Goal: Navigation & Orientation: Find specific page/section

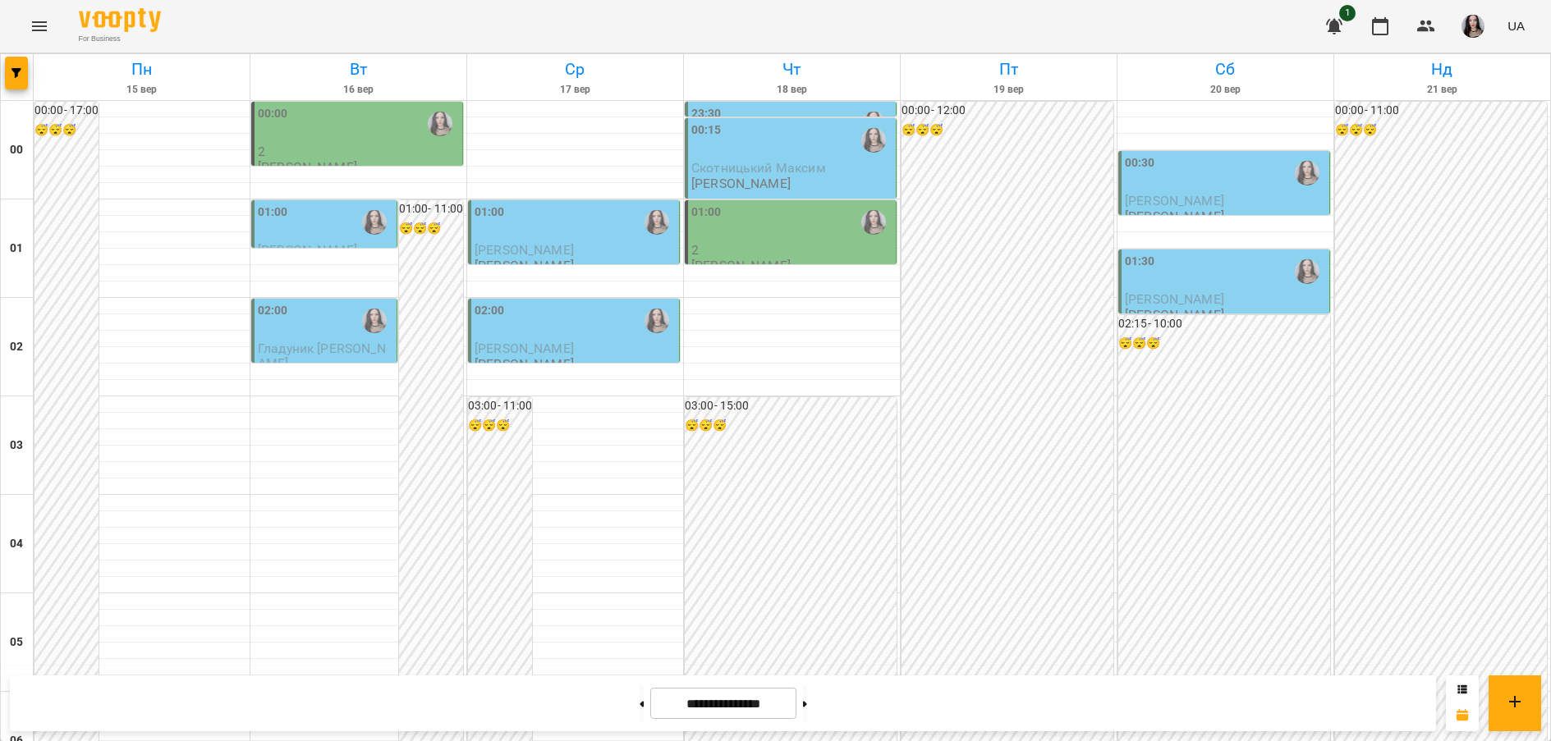
scroll to position [1550, 0]
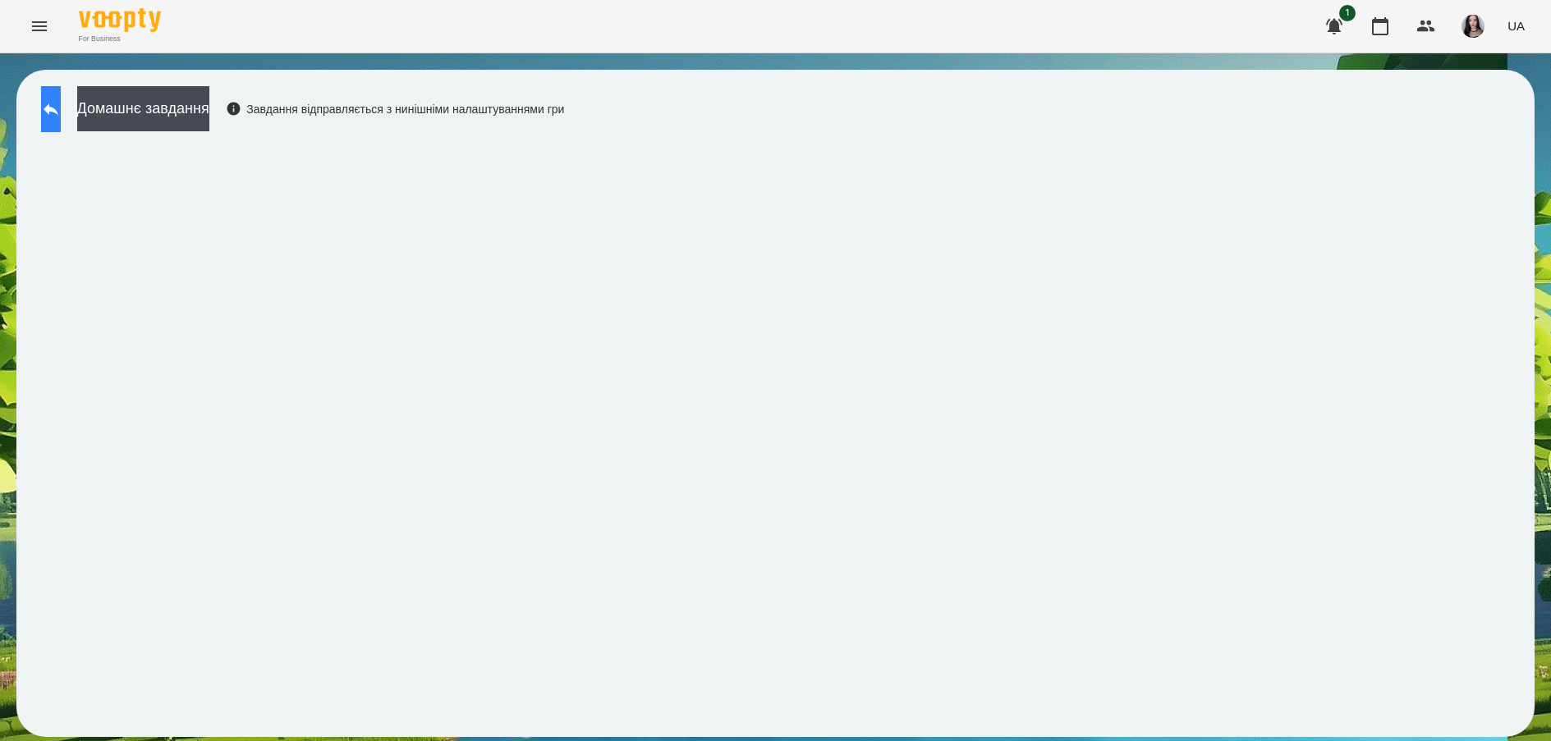
click at [68, 108] on div "Домашнє завдання Завдання відправляється з нинішніми налаштуваннями гри" at bounding box center [298, 113] width 531 height 54
click at [58, 108] on icon at bounding box center [51, 109] width 15 height 12
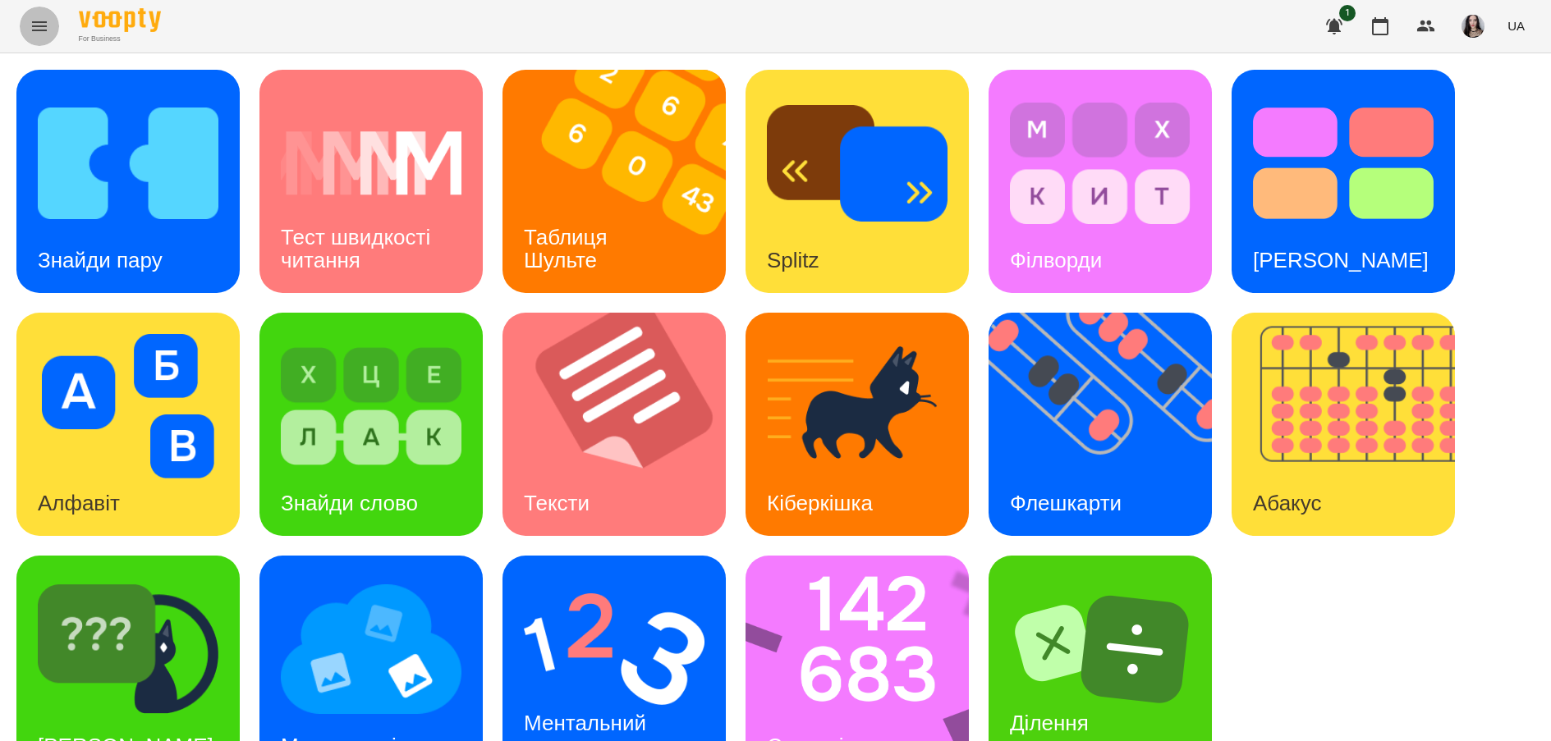
click at [34, 25] on icon "Menu" at bounding box center [39, 26] width 15 height 10
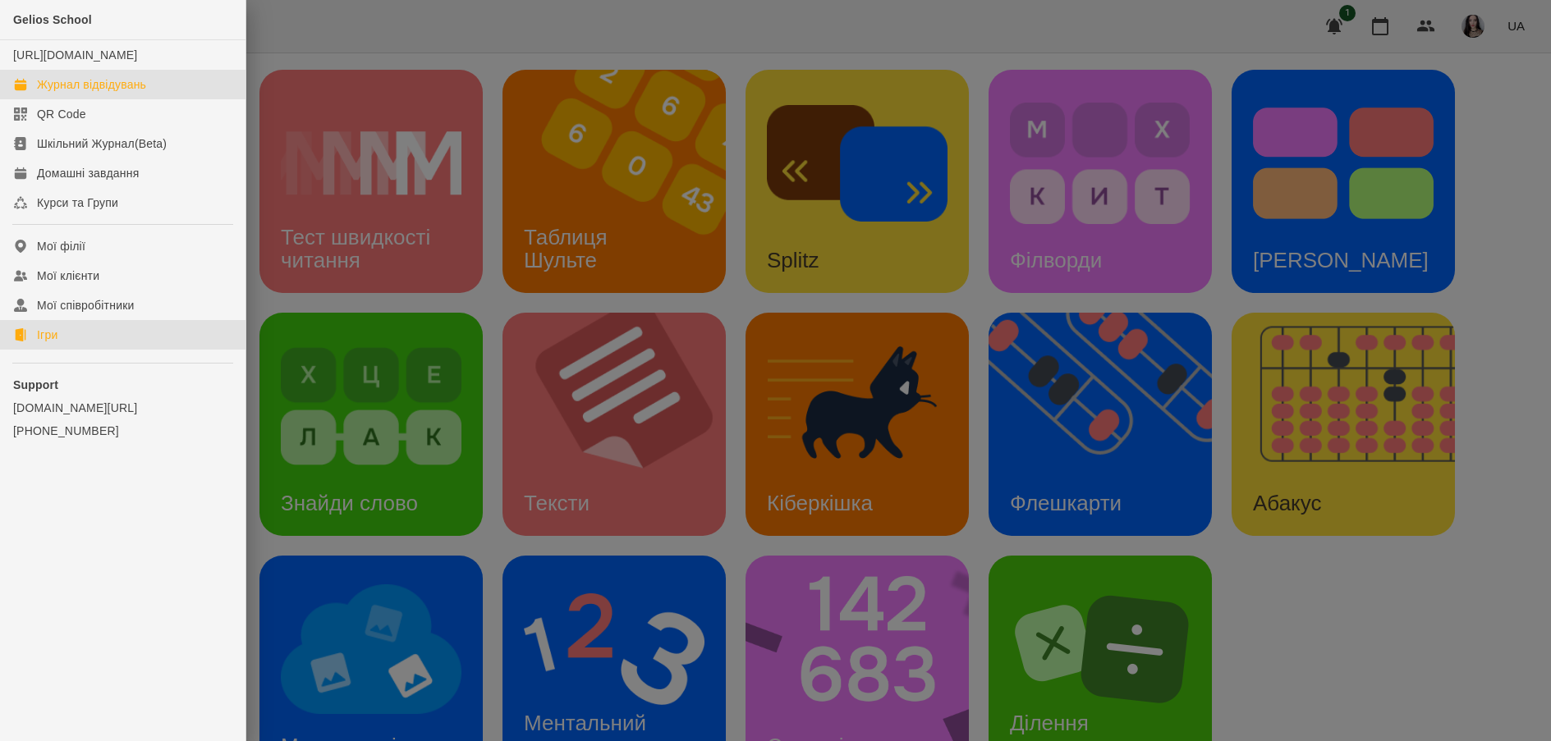
click at [70, 93] on div "Журнал відвідувань" at bounding box center [91, 84] width 109 height 16
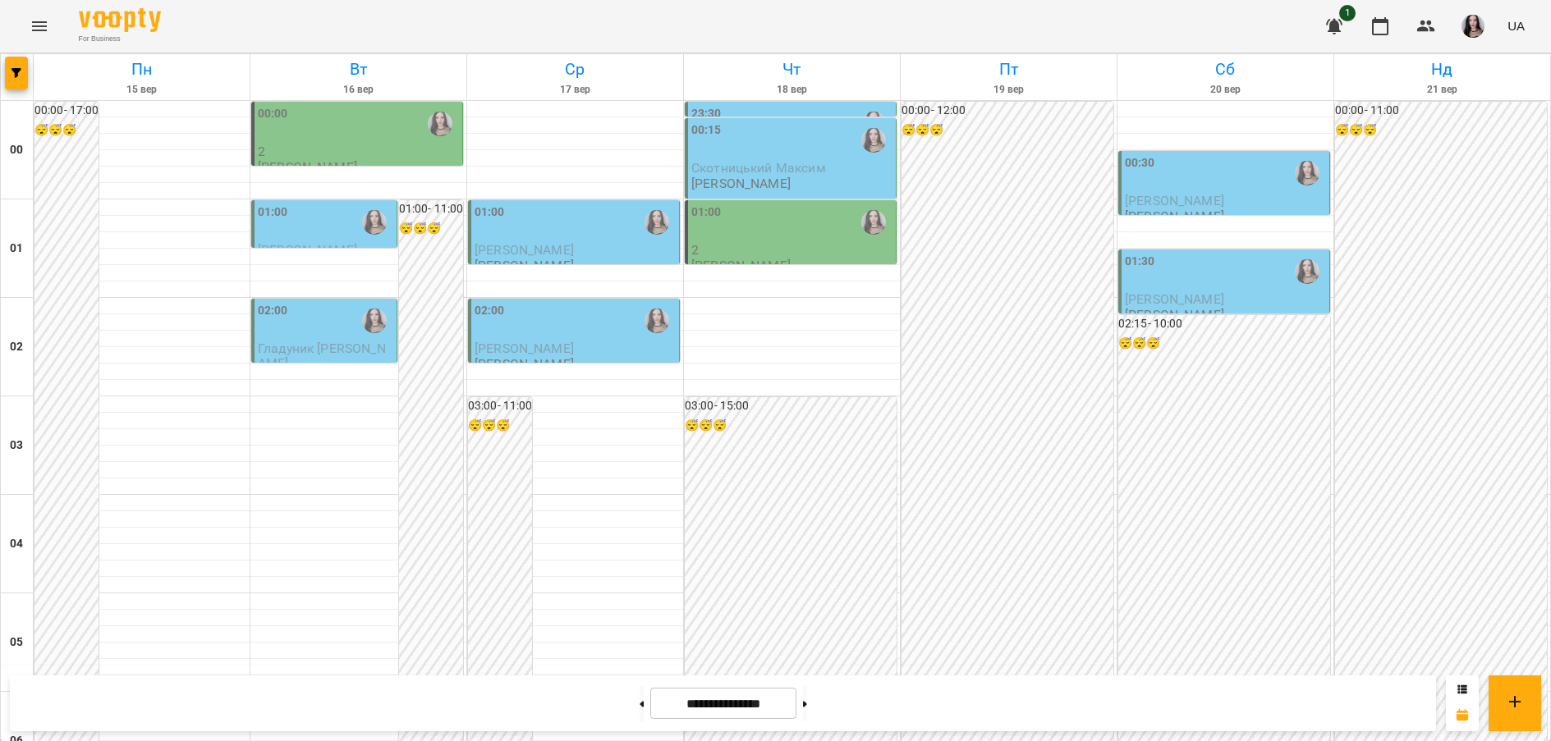
scroll to position [1244, 0]
click at [21, 31] on button "Menu" at bounding box center [39, 26] width 39 height 39
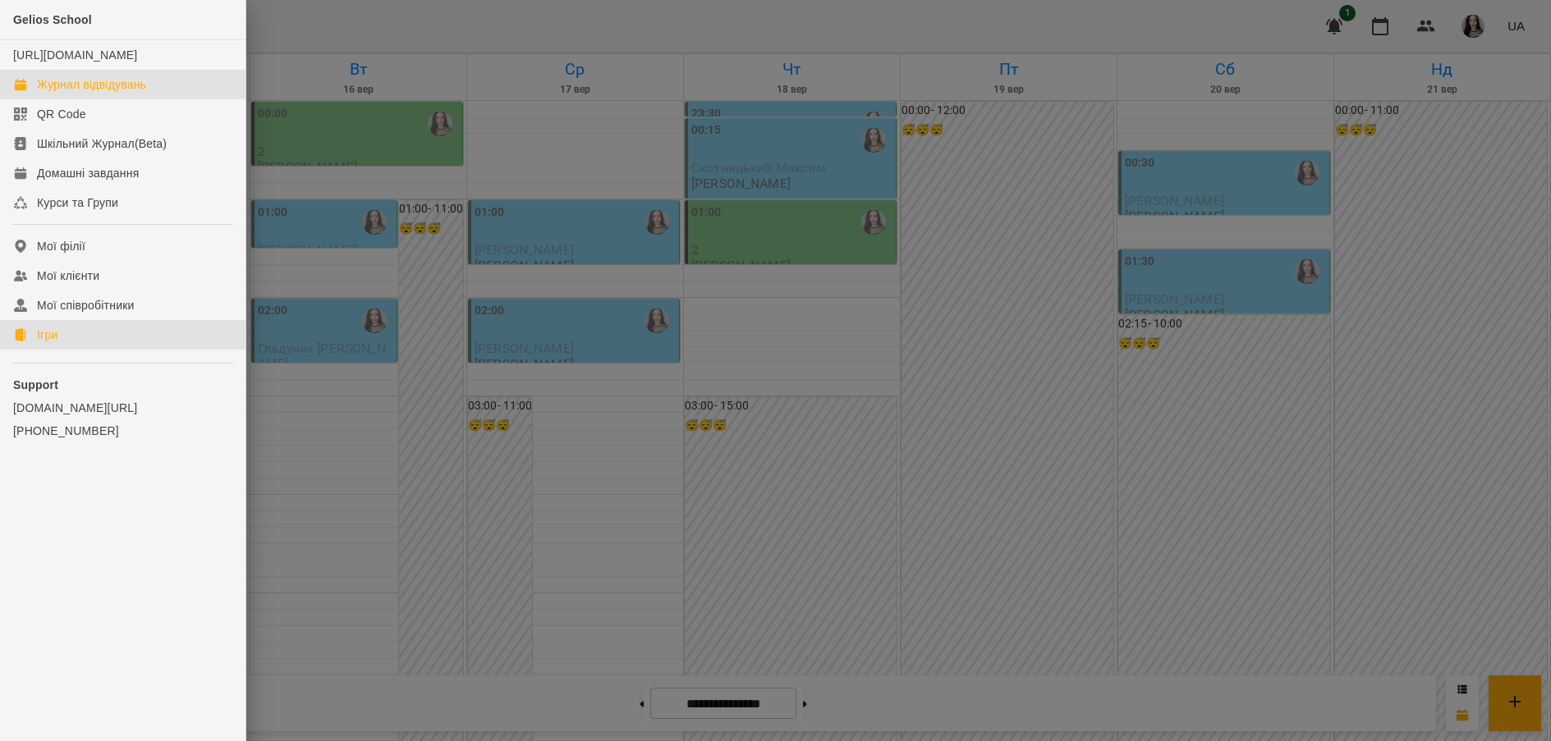
click at [65, 350] on link "Ігри" at bounding box center [123, 335] width 246 height 30
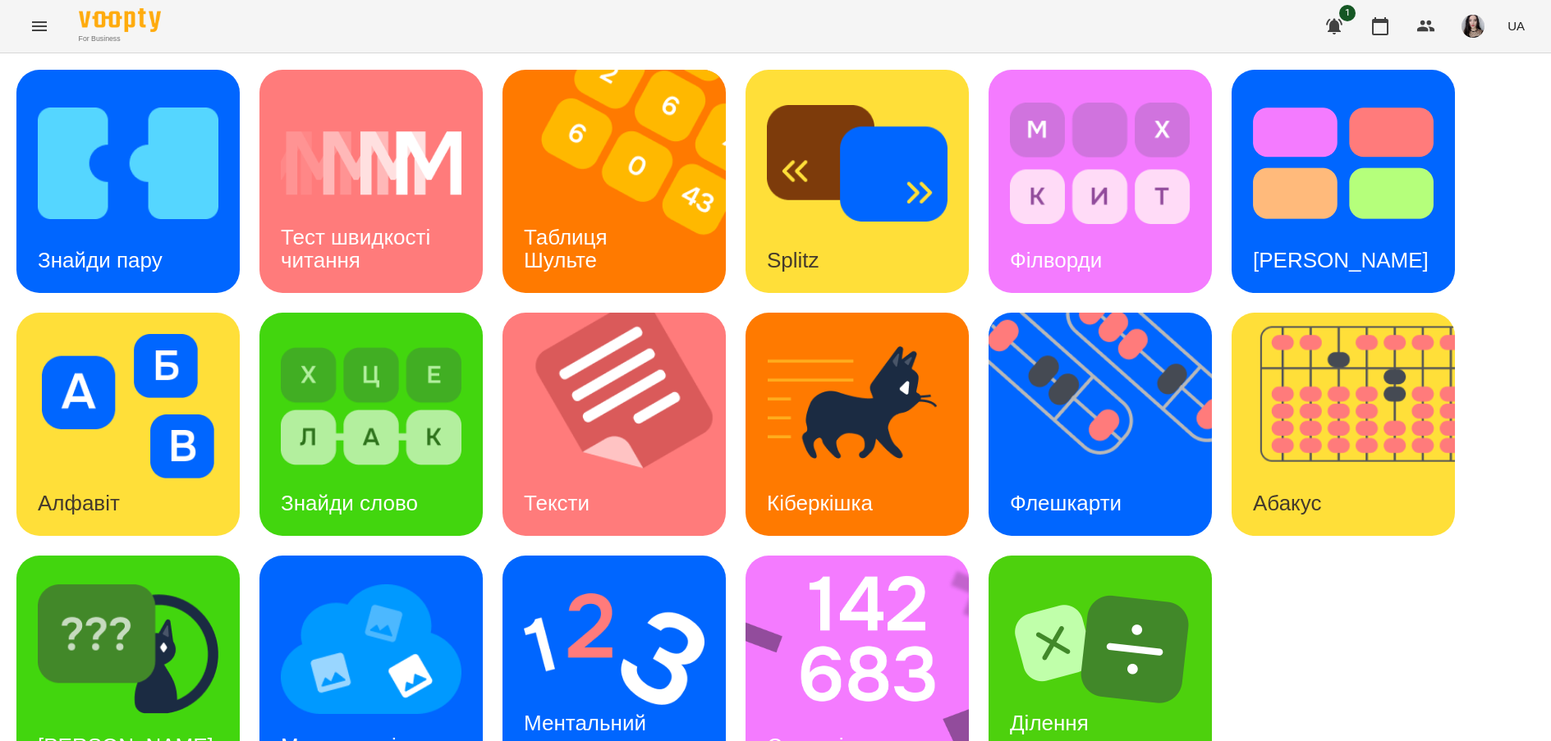
scroll to position [47, 0]
click at [193, 214] on div "Знайди пару" at bounding box center [127, 181] width 223 height 223
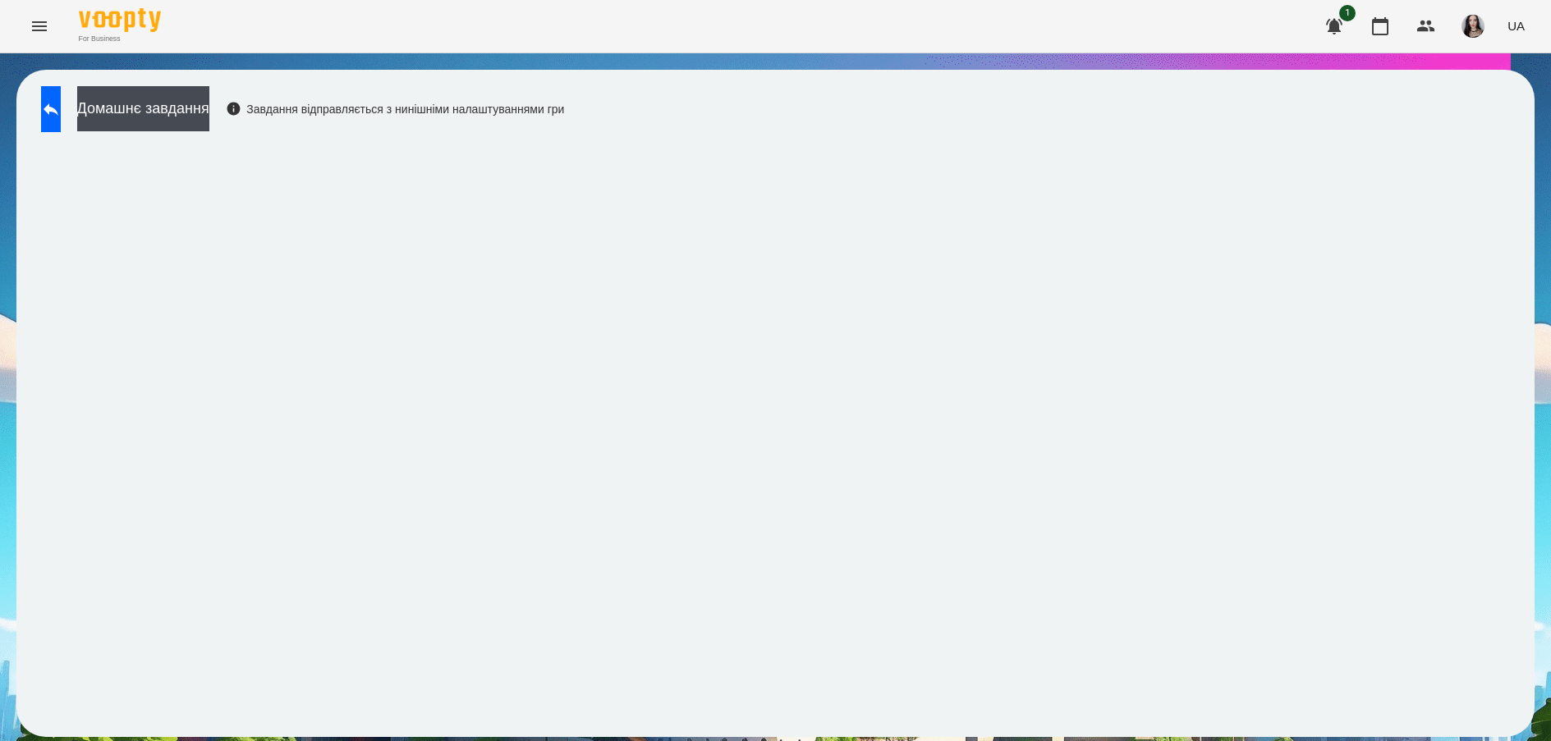
click at [1090, 136] on div "Домашнє завдання Завдання відправляється з нинішніми налаштуваннями гри" at bounding box center [775, 404] width 1518 height 668
click at [901, 133] on div "Домашнє завдання Завдання відправляється з нинішніми налаштуваннями гри" at bounding box center [775, 404] width 1518 height 668
click at [61, 95] on button at bounding box center [51, 109] width 20 height 46
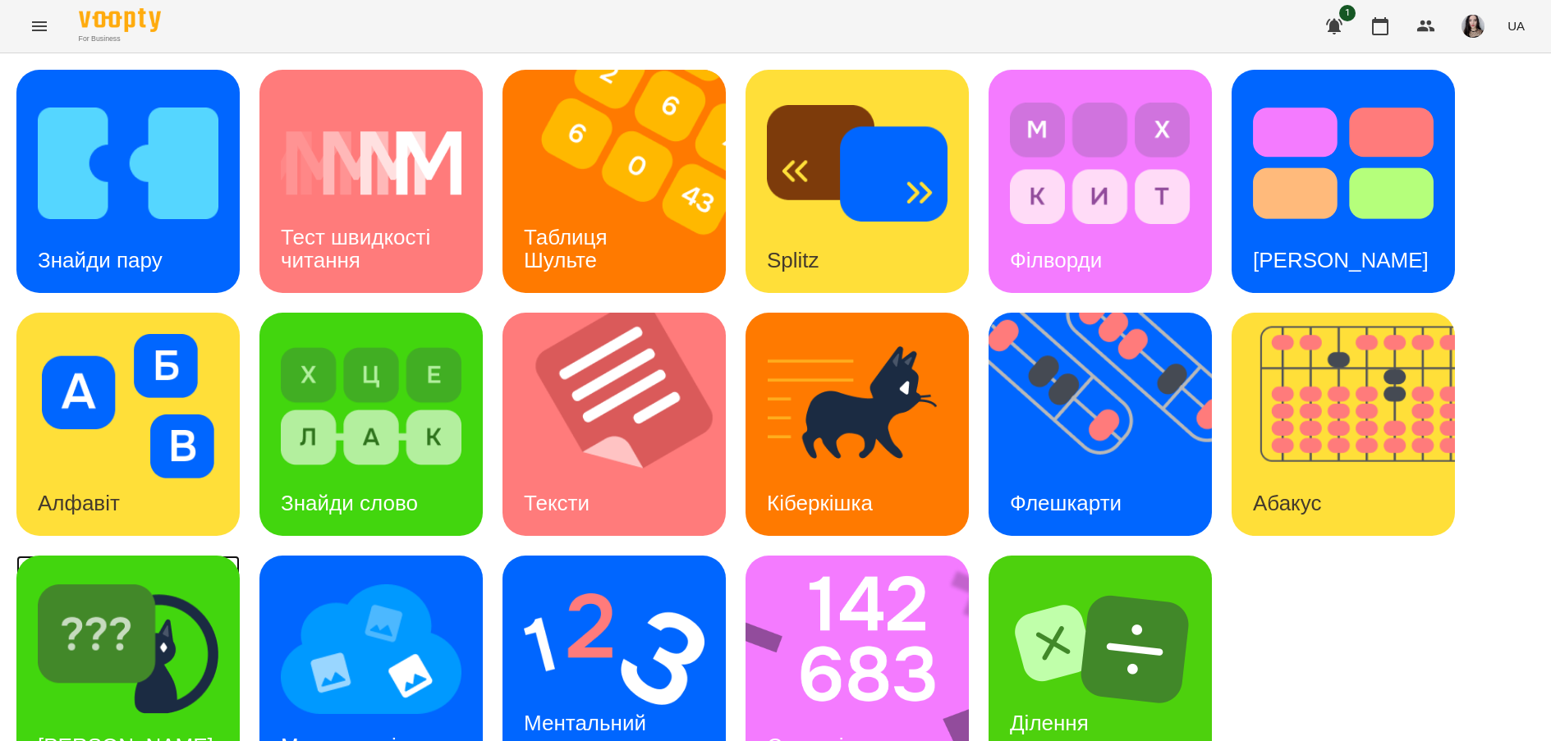
click at [71, 672] on img at bounding box center [128, 649] width 181 height 145
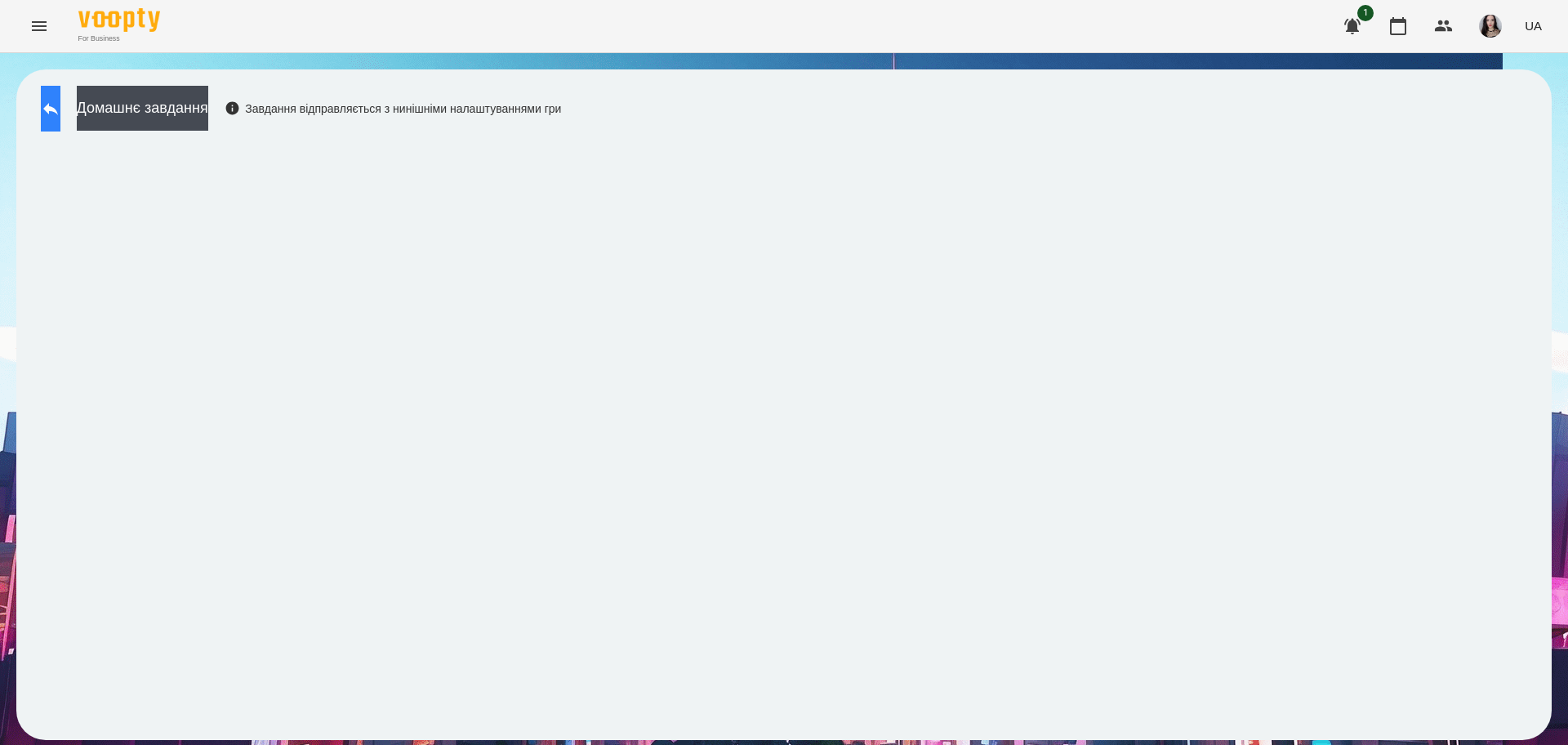
click at [53, 104] on button at bounding box center [51, 108] width 20 height 46
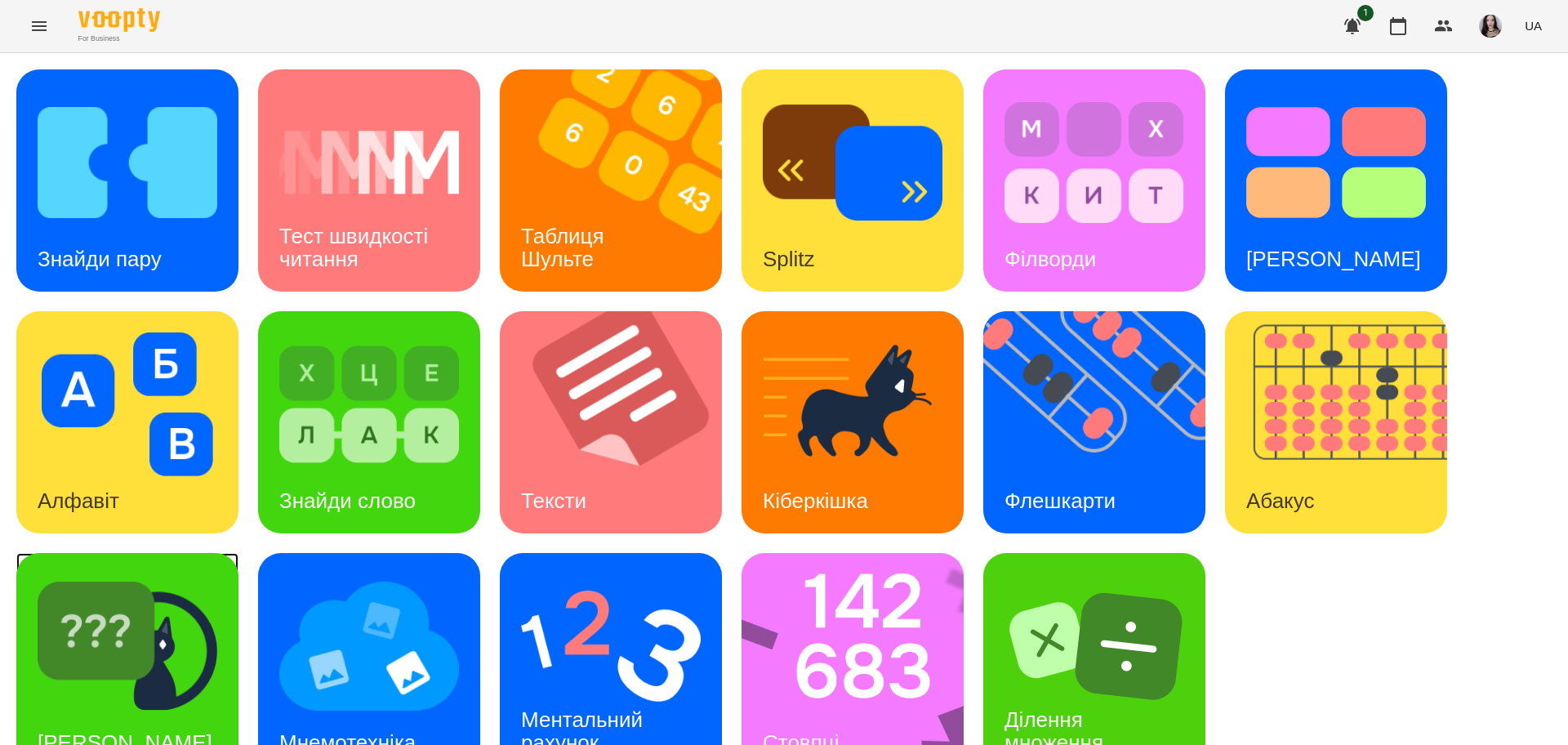
click at [70, 684] on img at bounding box center [127, 646] width 180 height 144
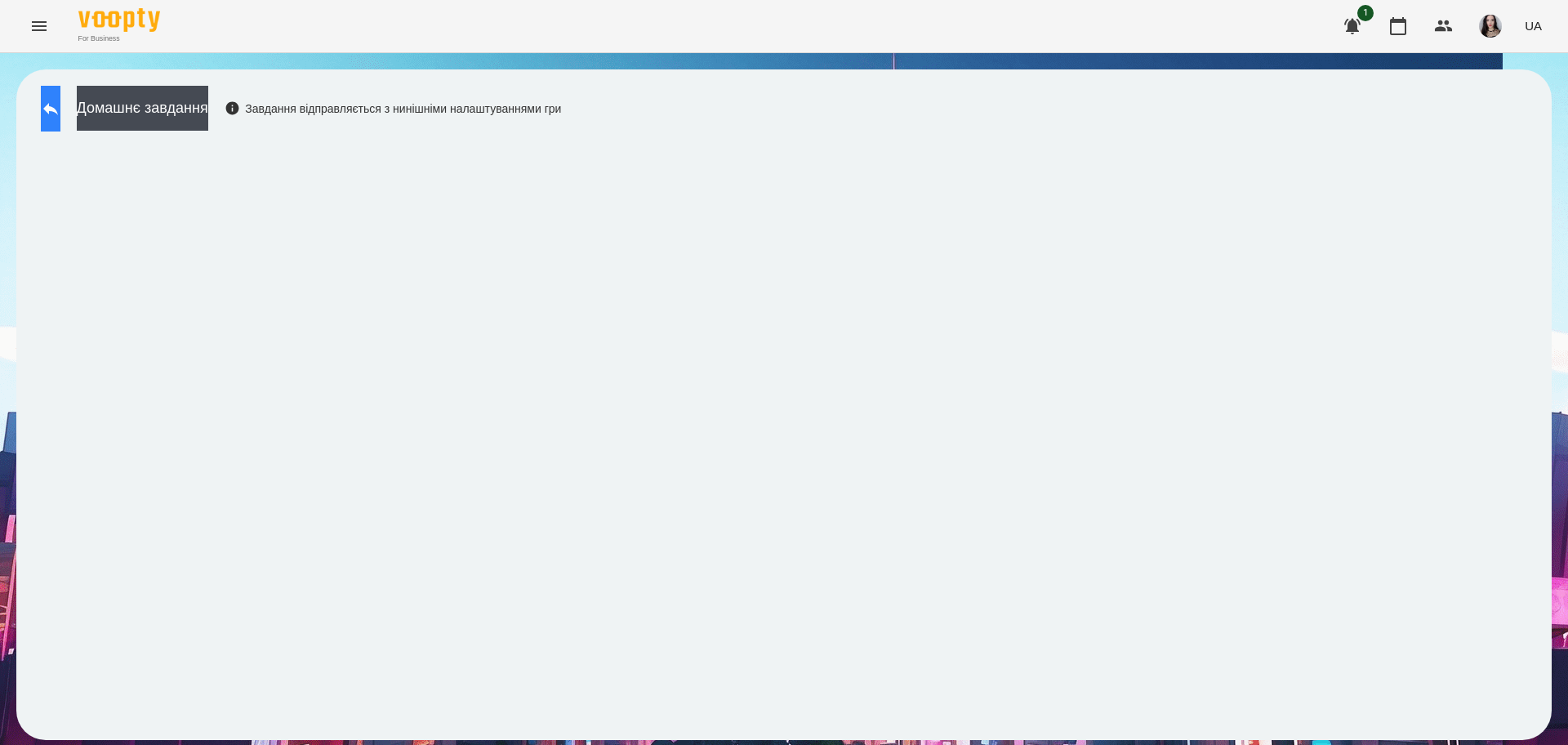
click at [58, 93] on button at bounding box center [51, 108] width 20 height 46
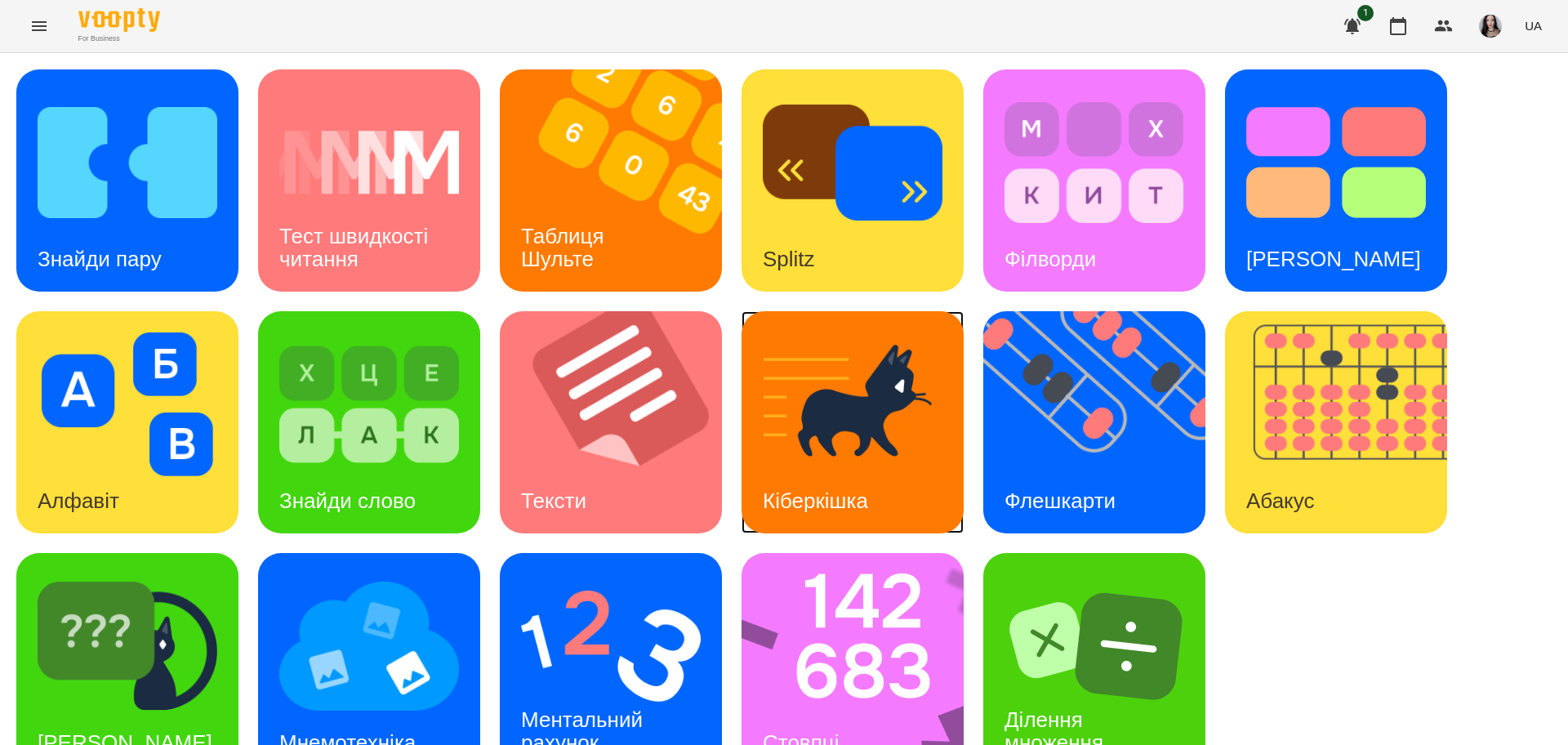
click at [868, 408] on img at bounding box center [852, 404] width 180 height 144
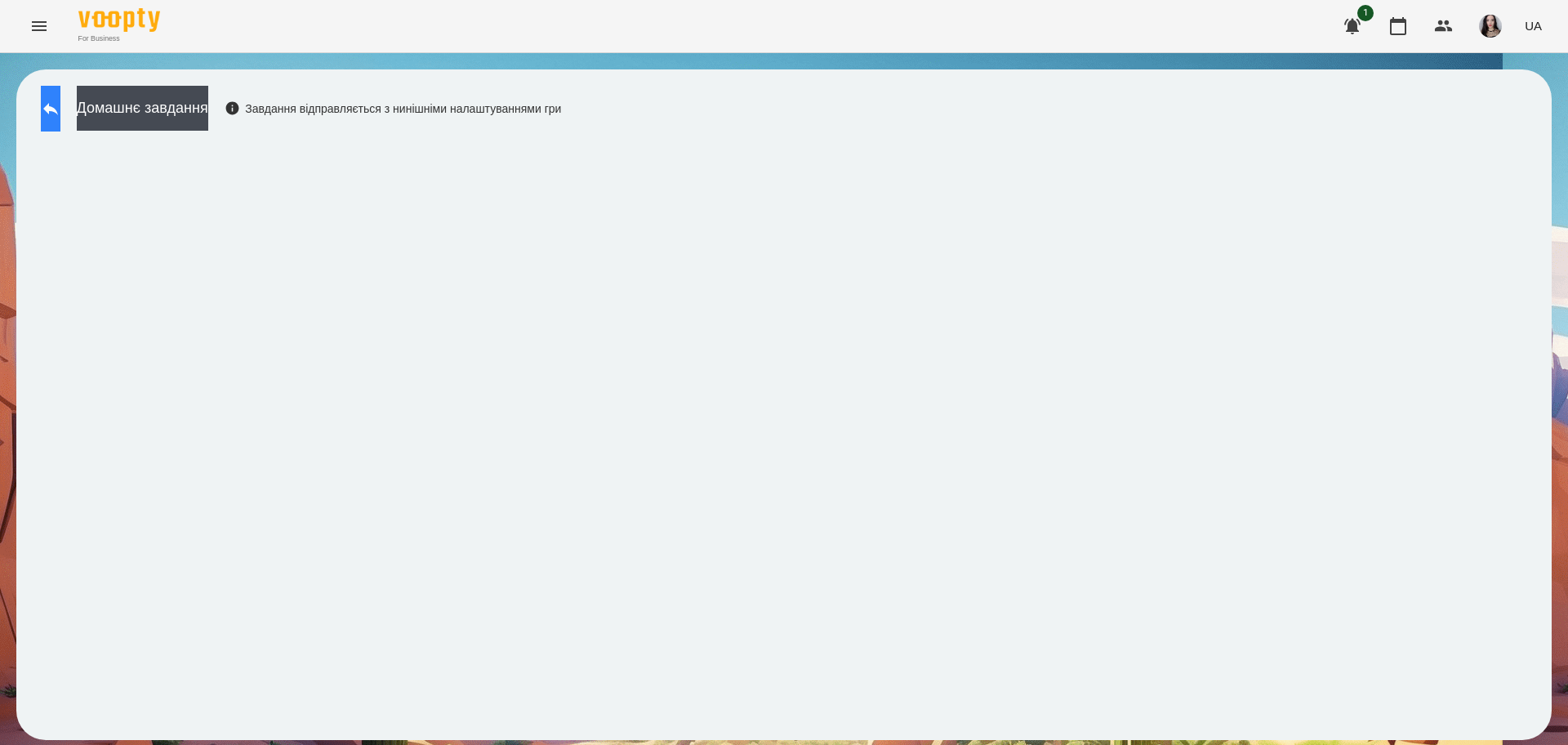
click at [48, 102] on button at bounding box center [51, 108] width 20 height 46
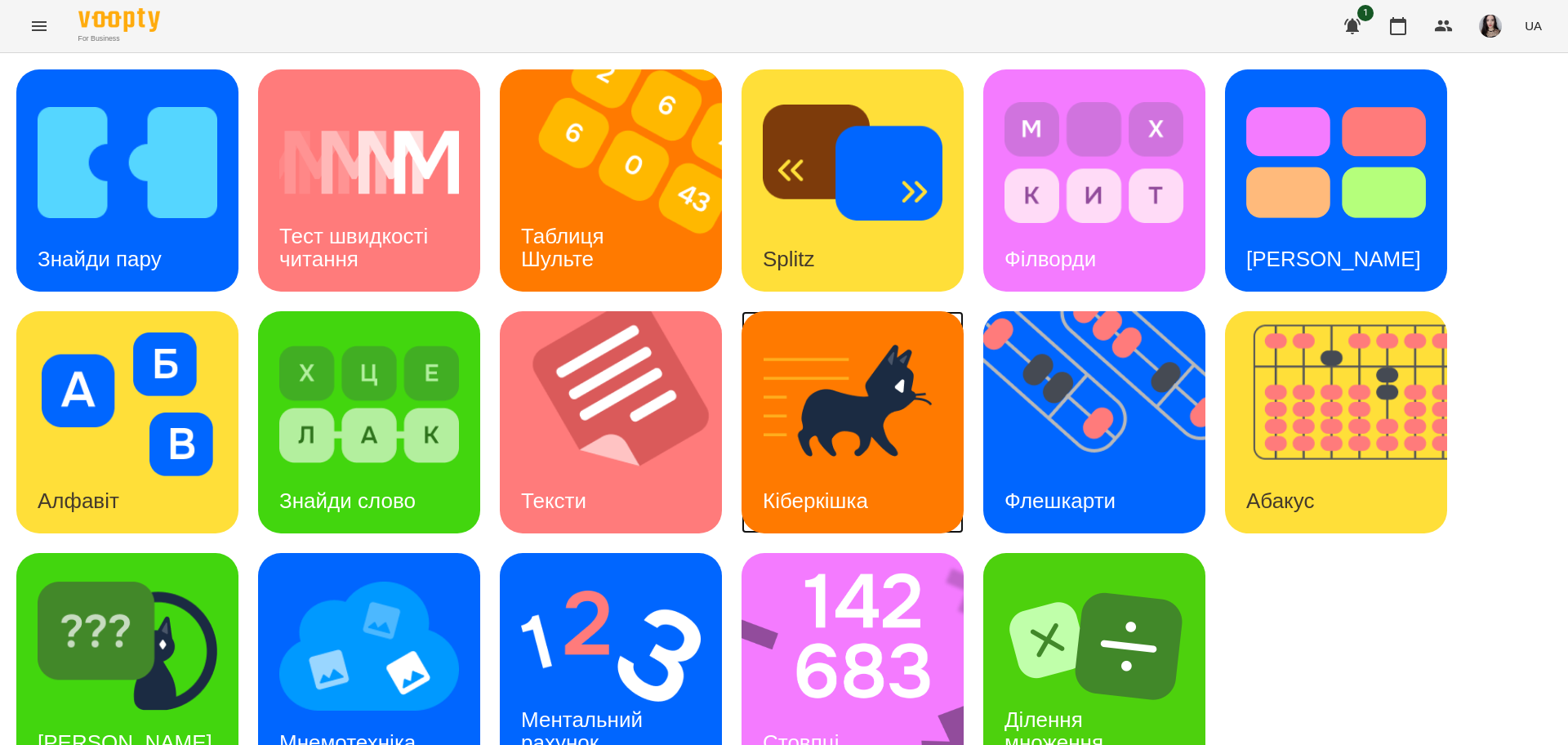
click at [905, 432] on img at bounding box center [852, 404] width 180 height 144
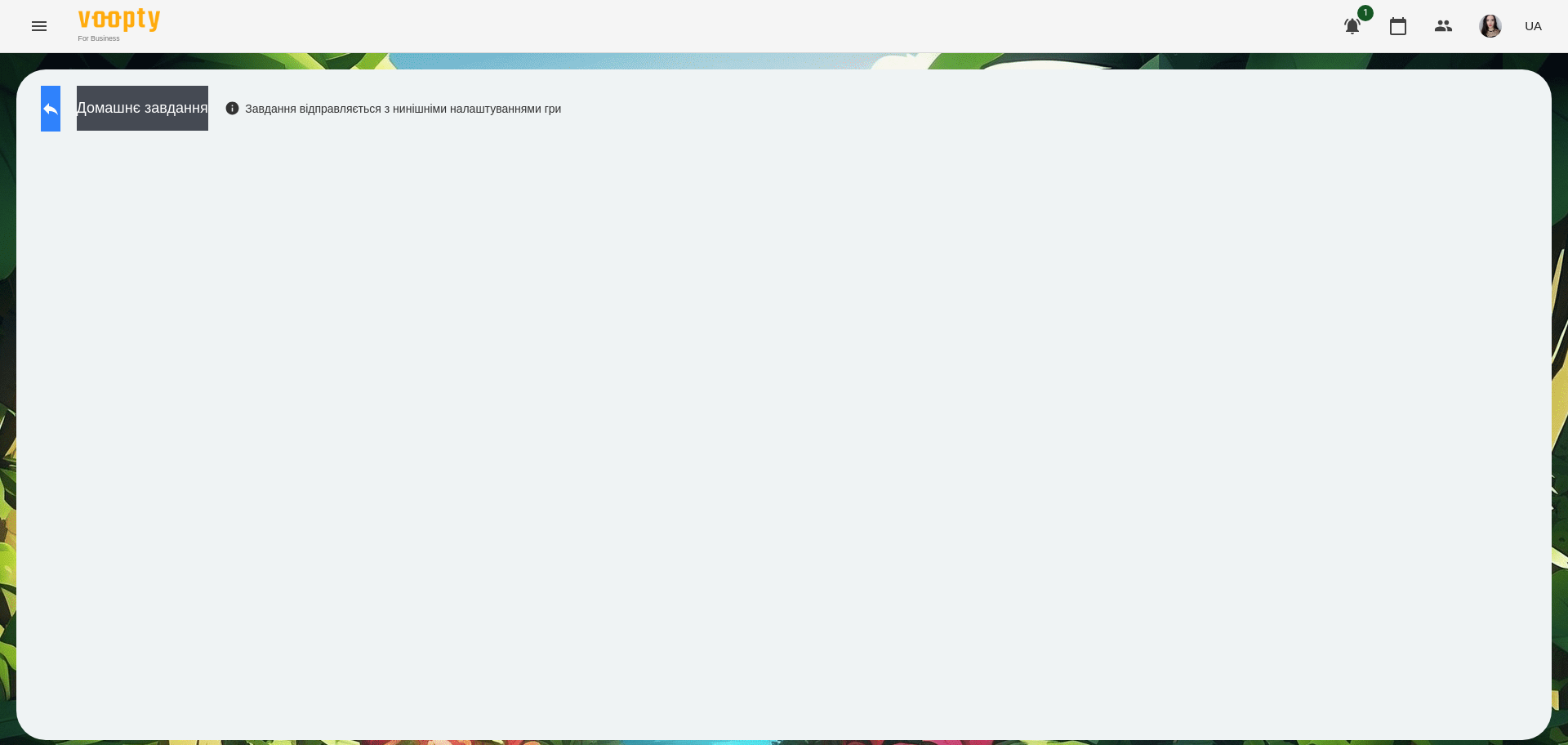
click at [61, 103] on icon at bounding box center [51, 108] width 20 height 20
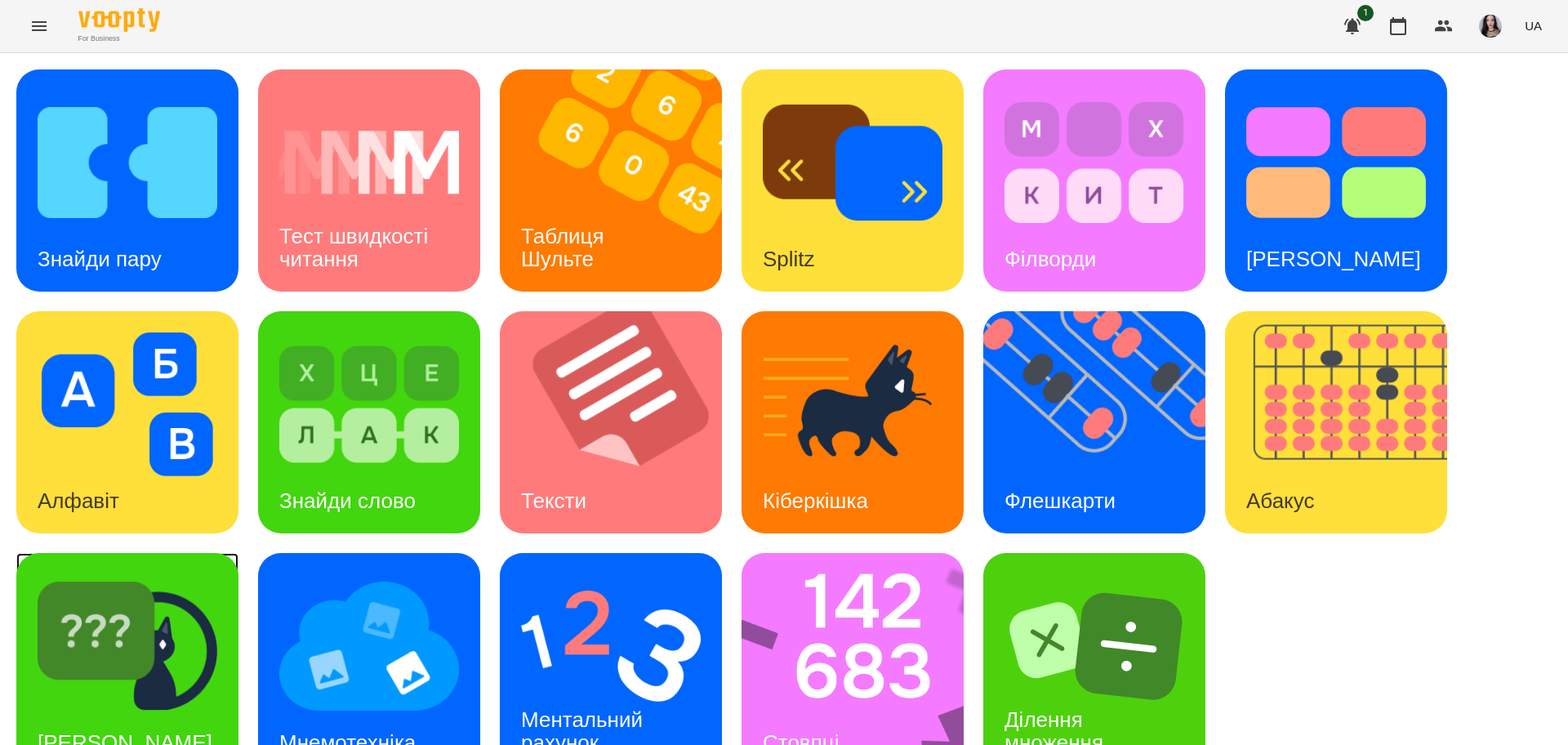
click at [134, 710] on div "[PERSON_NAME]" at bounding box center [124, 742] width 217 height 65
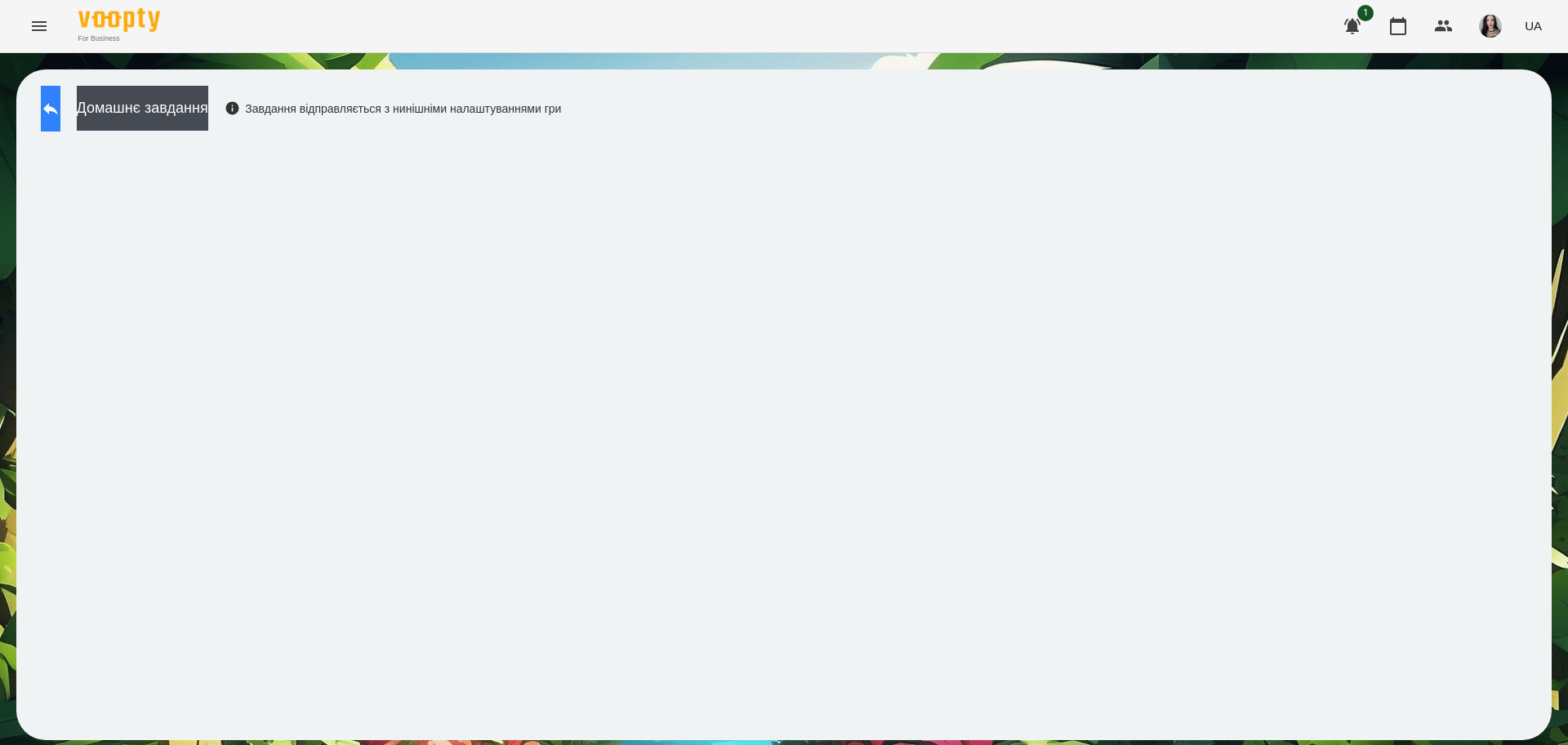
click at [57, 111] on icon at bounding box center [51, 108] width 20 height 20
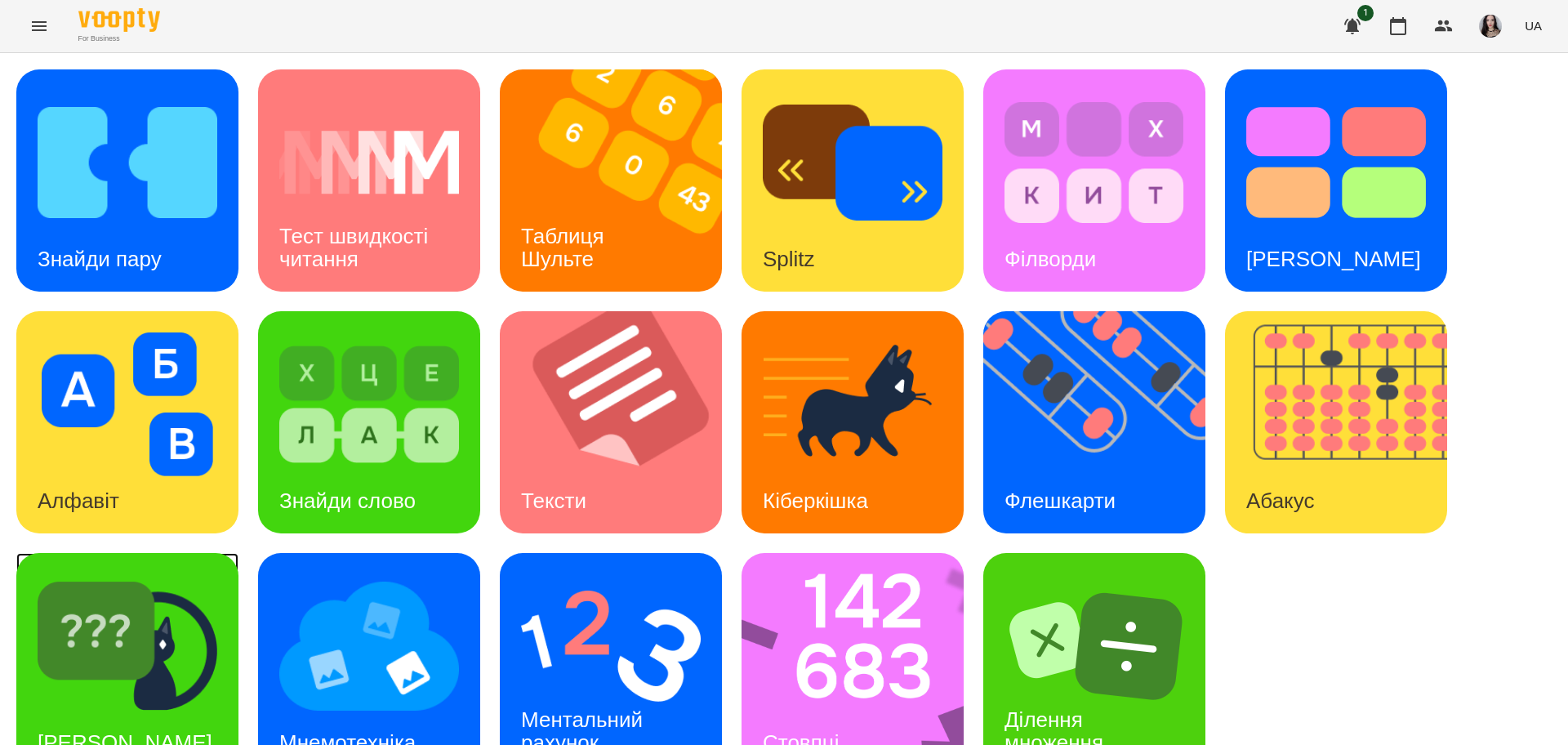
click at [99, 675] on img at bounding box center [127, 646] width 180 height 144
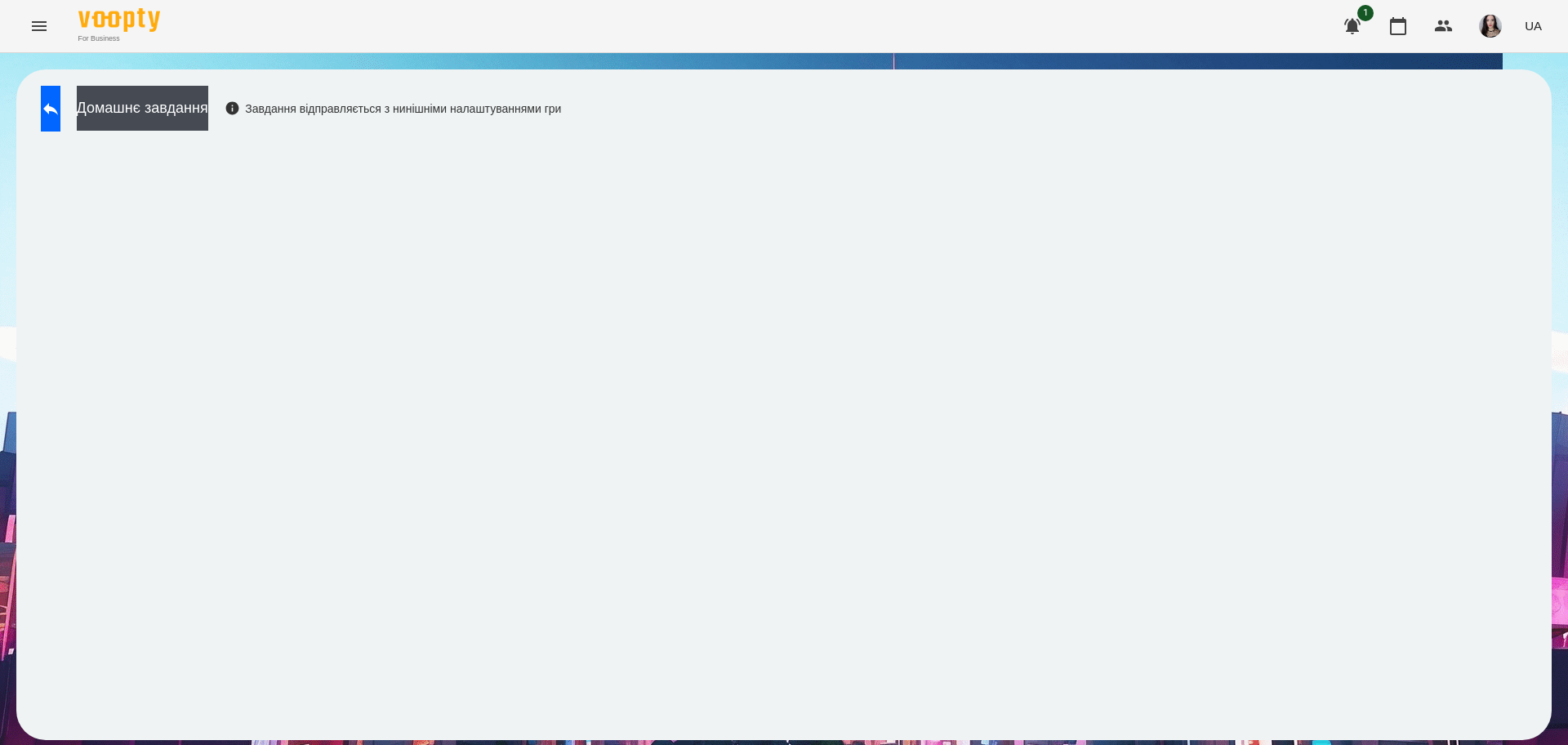
click at [1034, 9] on div "For Business 1 UA" at bounding box center [784, 26] width 1568 height 53
click at [61, 104] on icon at bounding box center [51, 108] width 20 height 20
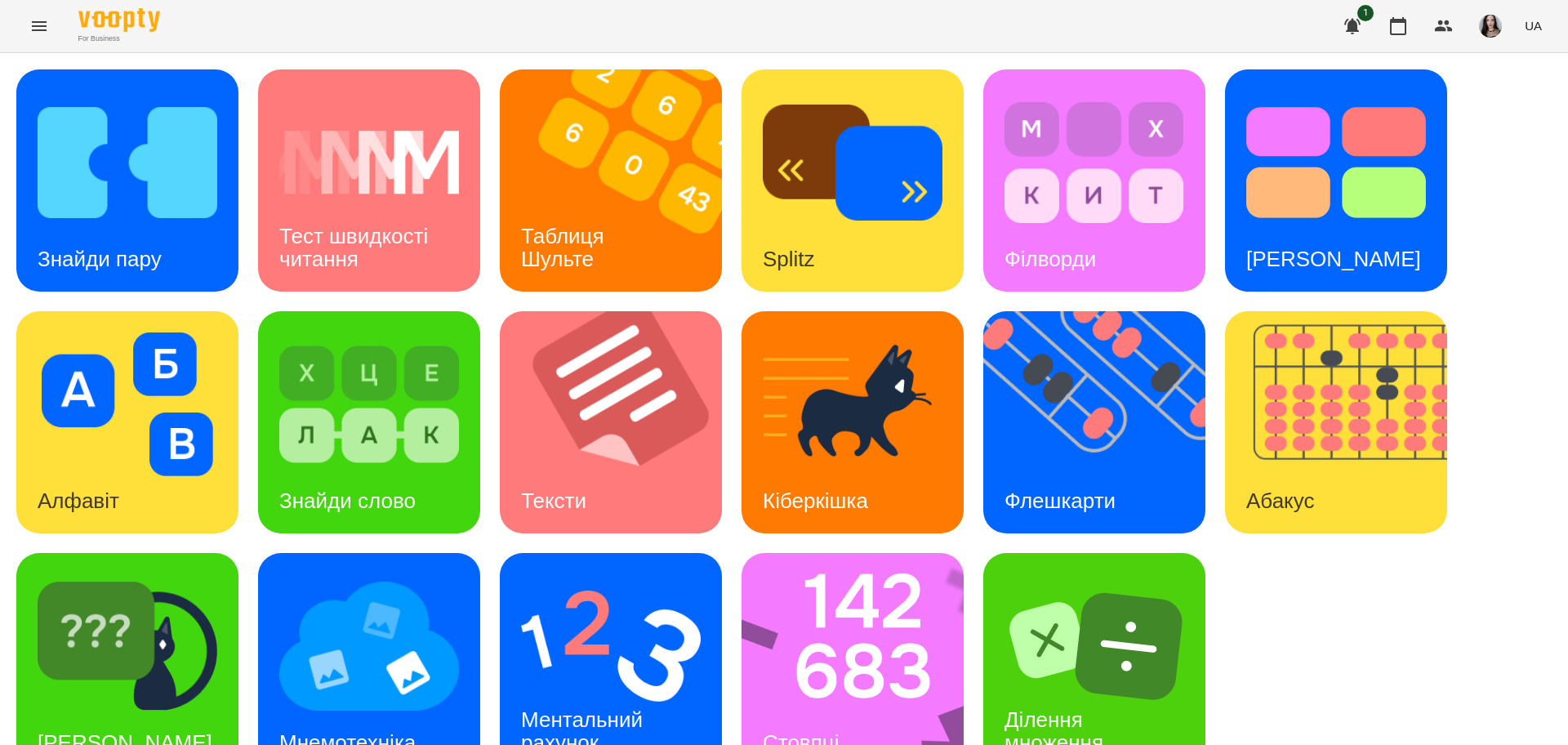
scroll to position [47, 0]
click at [348, 599] on img at bounding box center [369, 646] width 180 height 144
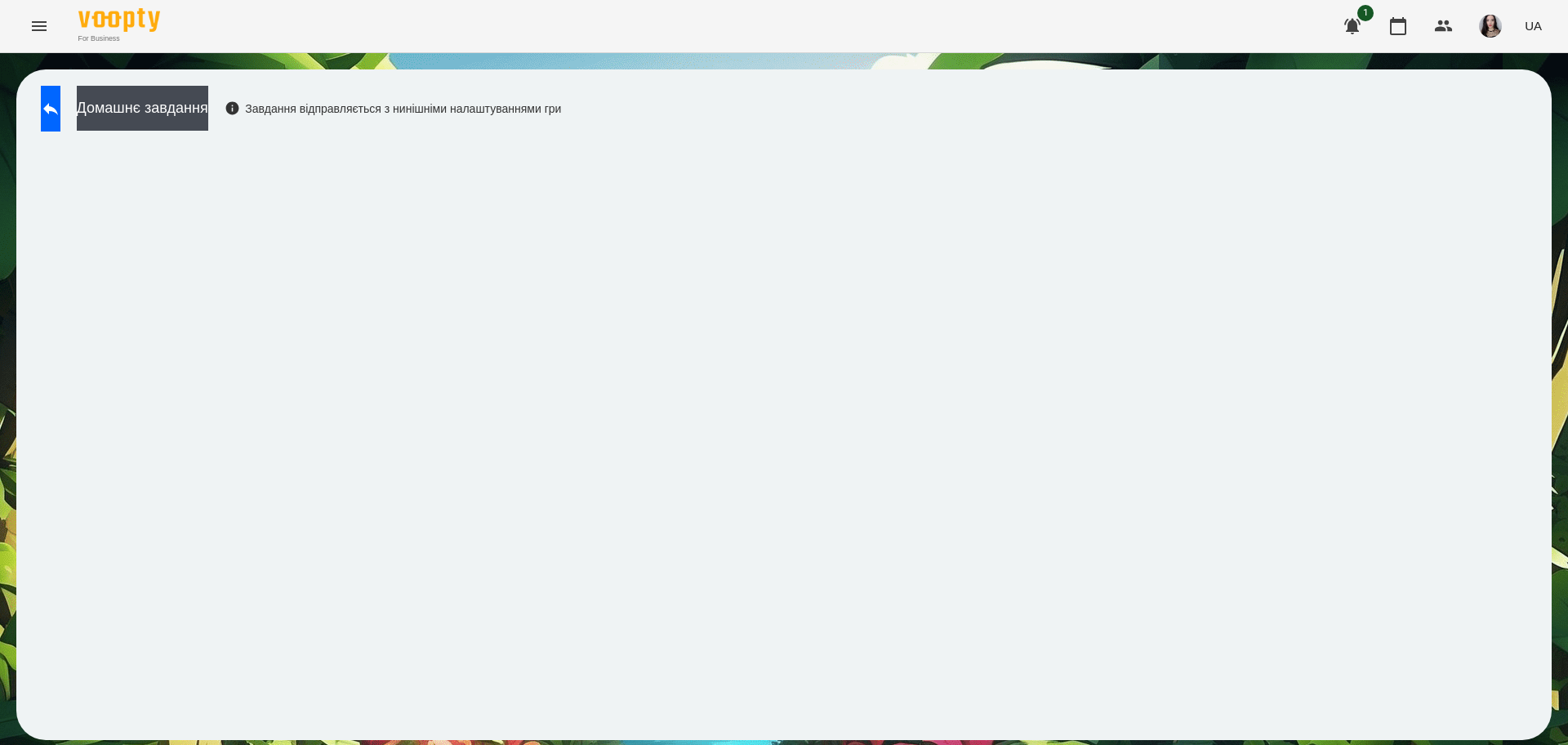
click at [1541, 617] on div "Домашнє завдання Завдання відправляється з нинішніми налаштуваннями гри" at bounding box center [784, 404] width 1568 height 703
click at [0, 606] on div "Домашнє завдання Завдання відправляється з нинішніми налаштуваннями гри" at bounding box center [784, 404] width 1568 height 703
click at [0, 180] on div "Домашнє завдання Завдання відправляється з нинішніми налаштуваннями гри" at bounding box center [784, 404] width 1568 height 703
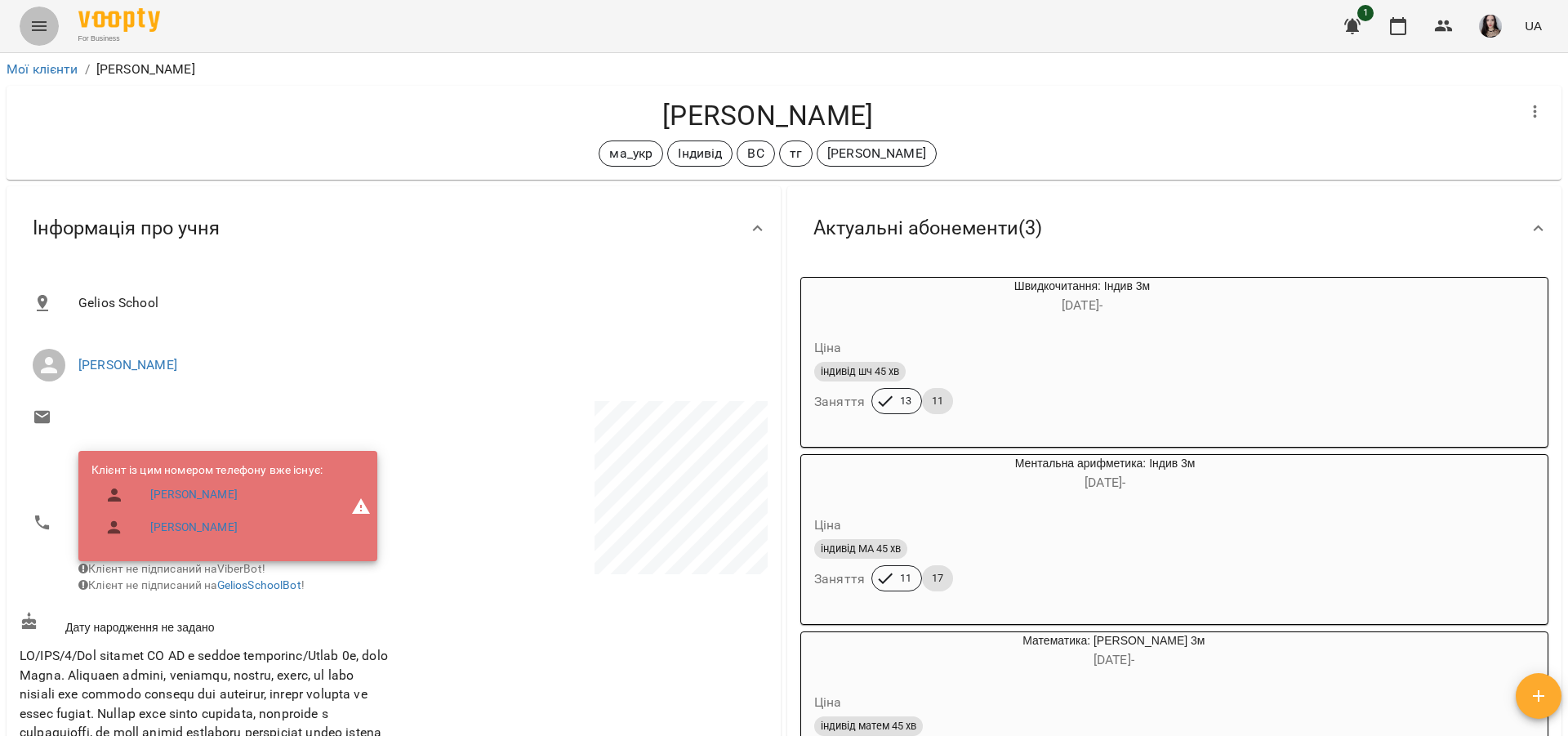
drag, startPoint x: 0, startPoint y: 0, endPoint x: 45, endPoint y: 25, distance: 51.5
click at [45, 25] on icon "Menu" at bounding box center [39, 26] width 15 height 10
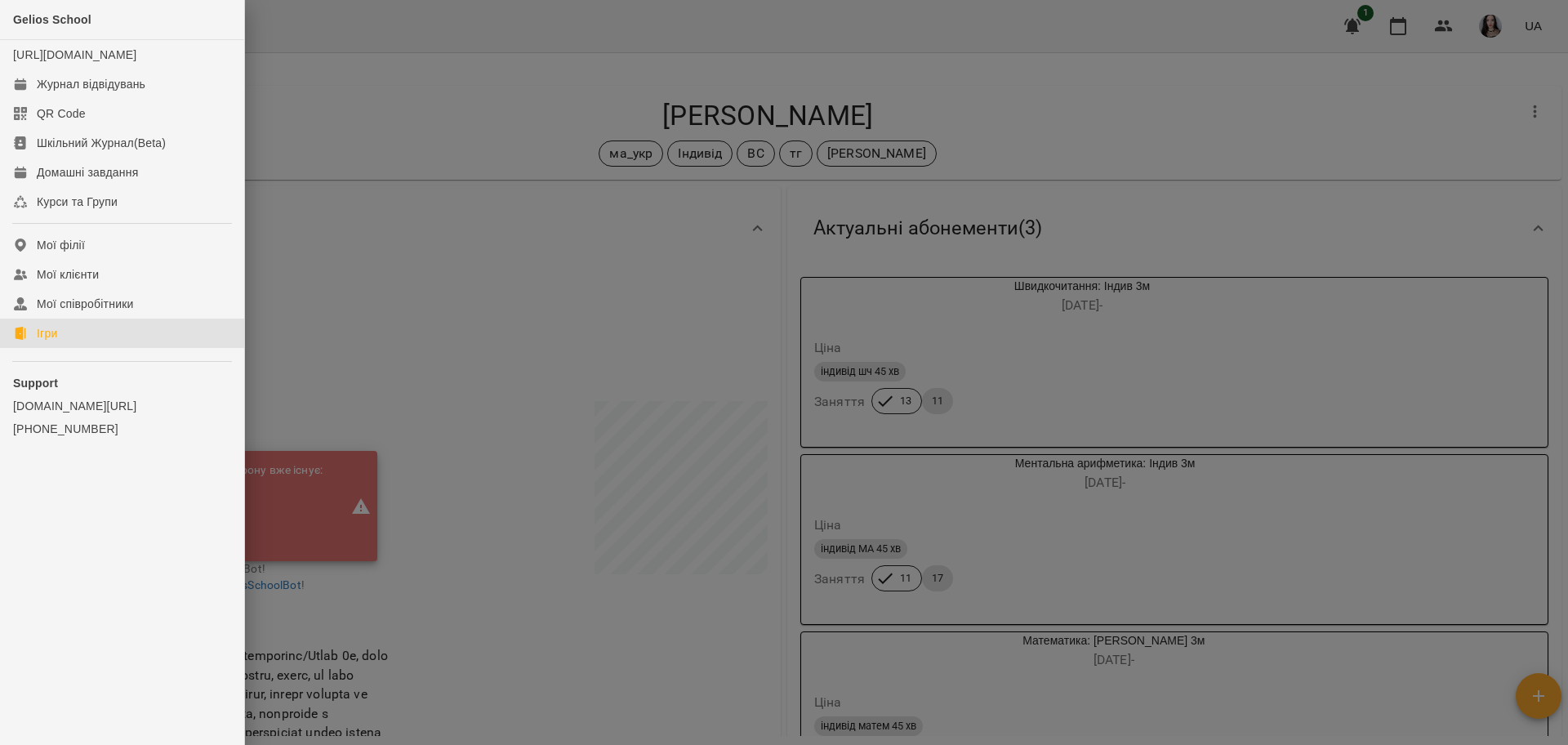
click at [53, 348] on link "Ігри" at bounding box center [122, 333] width 245 height 30
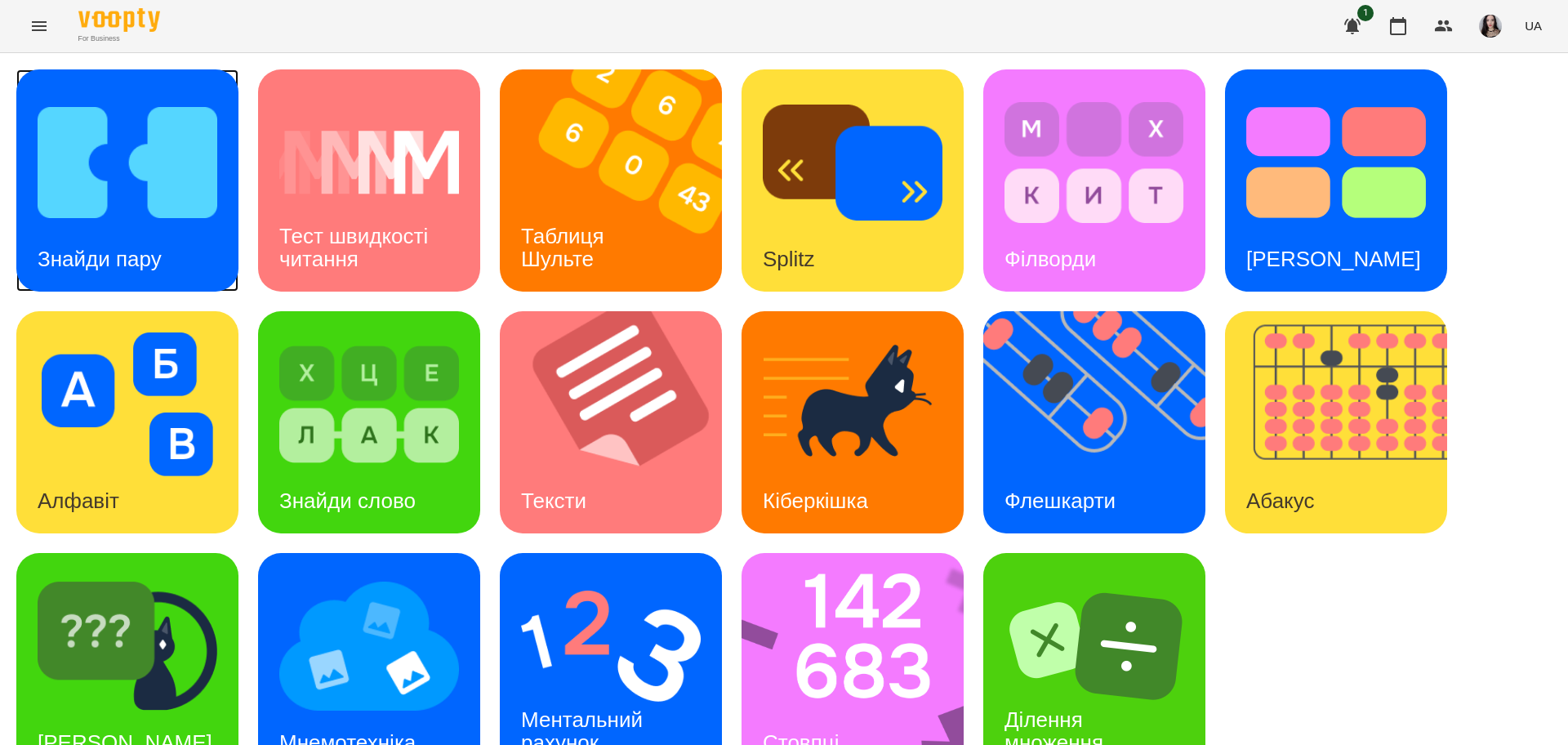
click at [198, 157] on img at bounding box center [127, 162] width 180 height 144
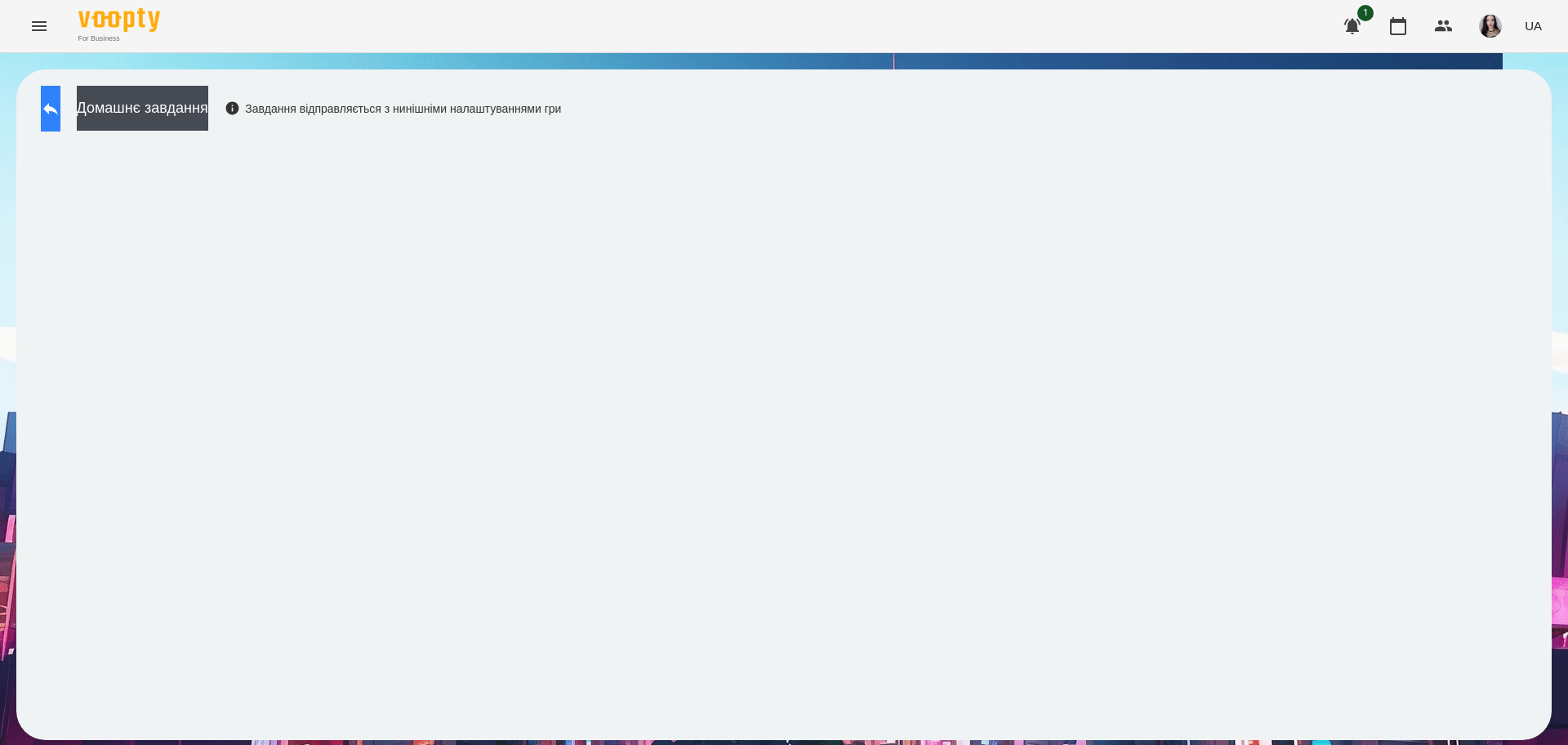
click at [45, 91] on button at bounding box center [51, 108] width 20 height 46
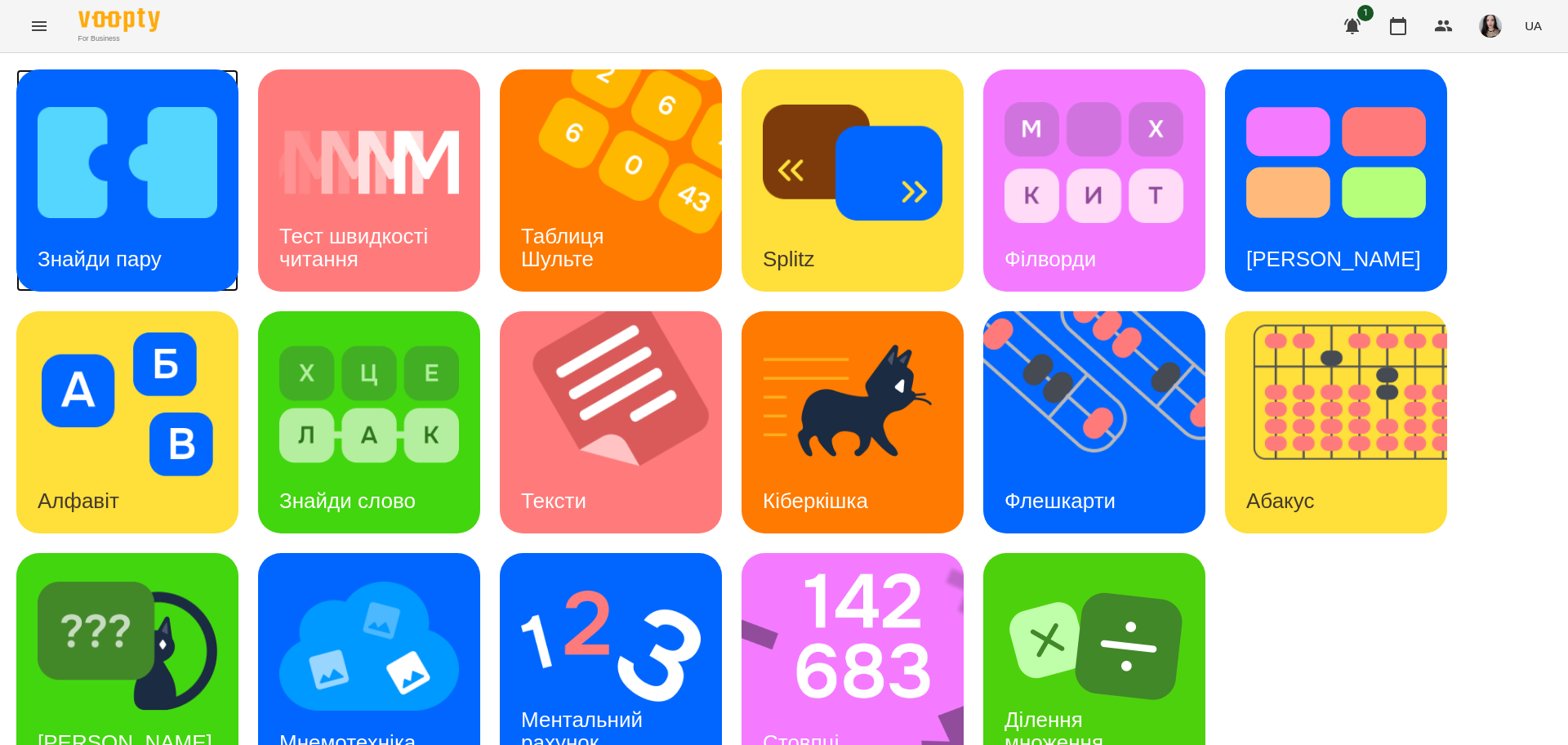
click at [81, 157] on img at bounding box center [127, 162] width 180 height 144
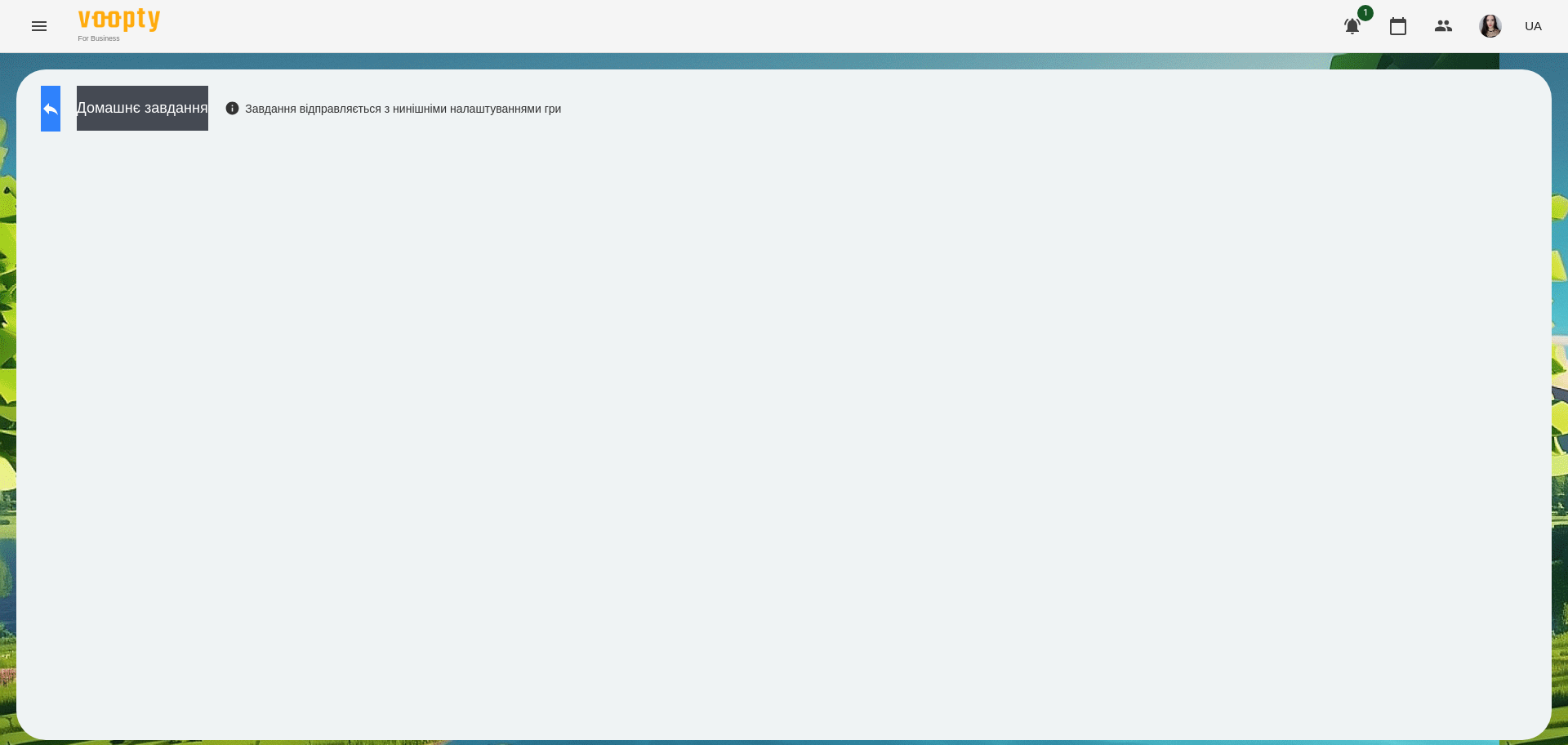
click at [61, 90] on button at bounding box center [51, 108] width 20 height 46
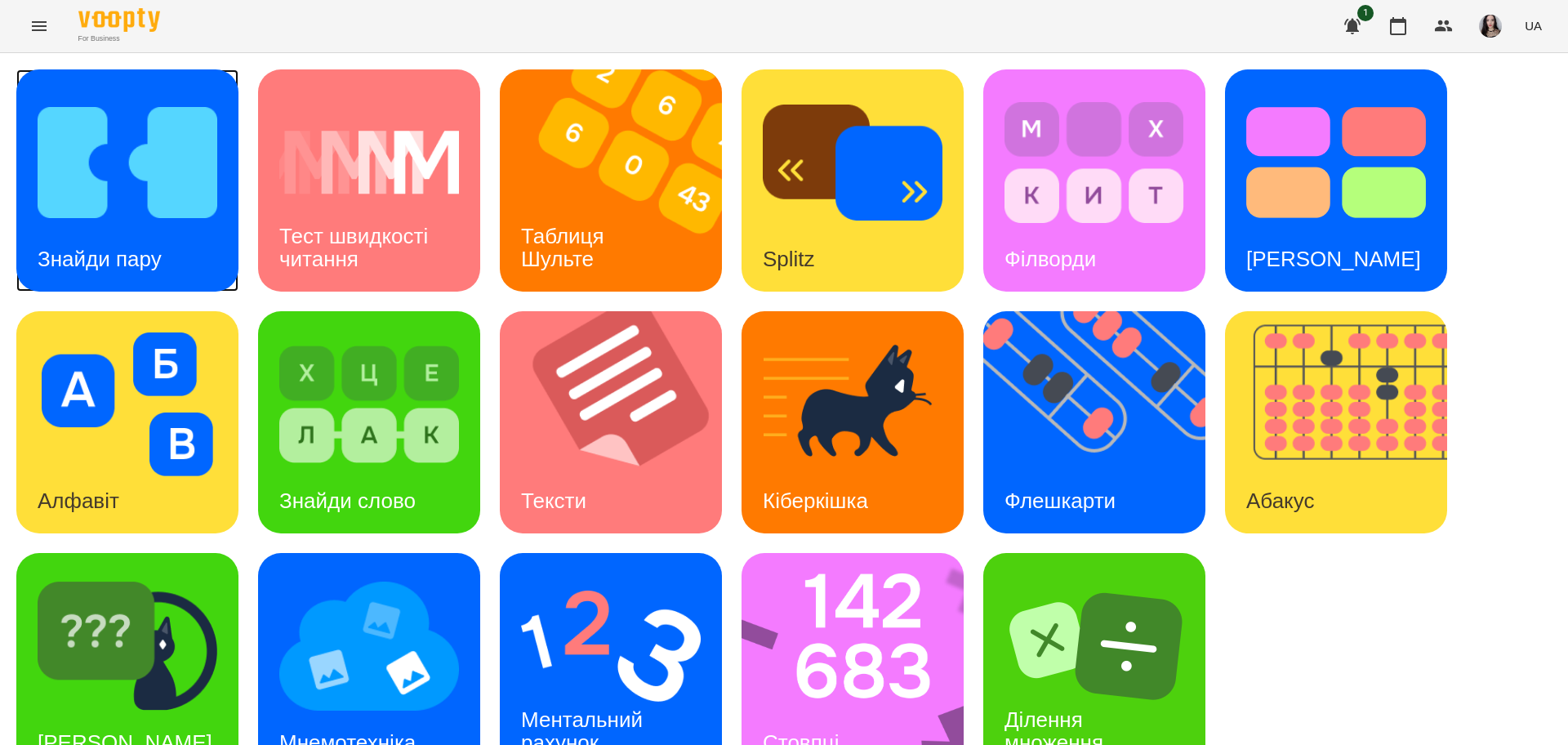
click at [174, 165] on img at bounding box center [127, 162] width 180 height 144
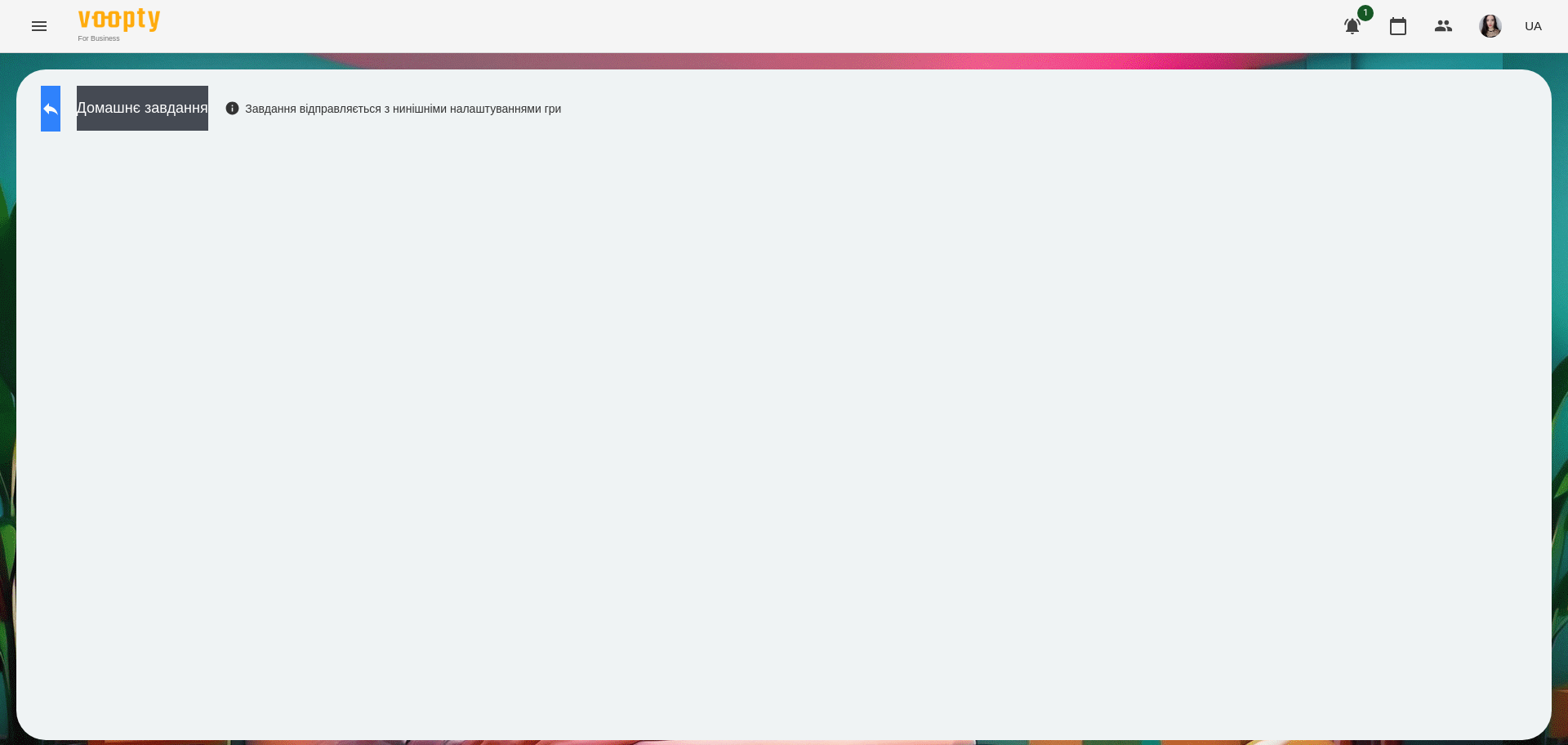
click at [61, 108] on icon at bounding box center [51, 108] width 20 height 20
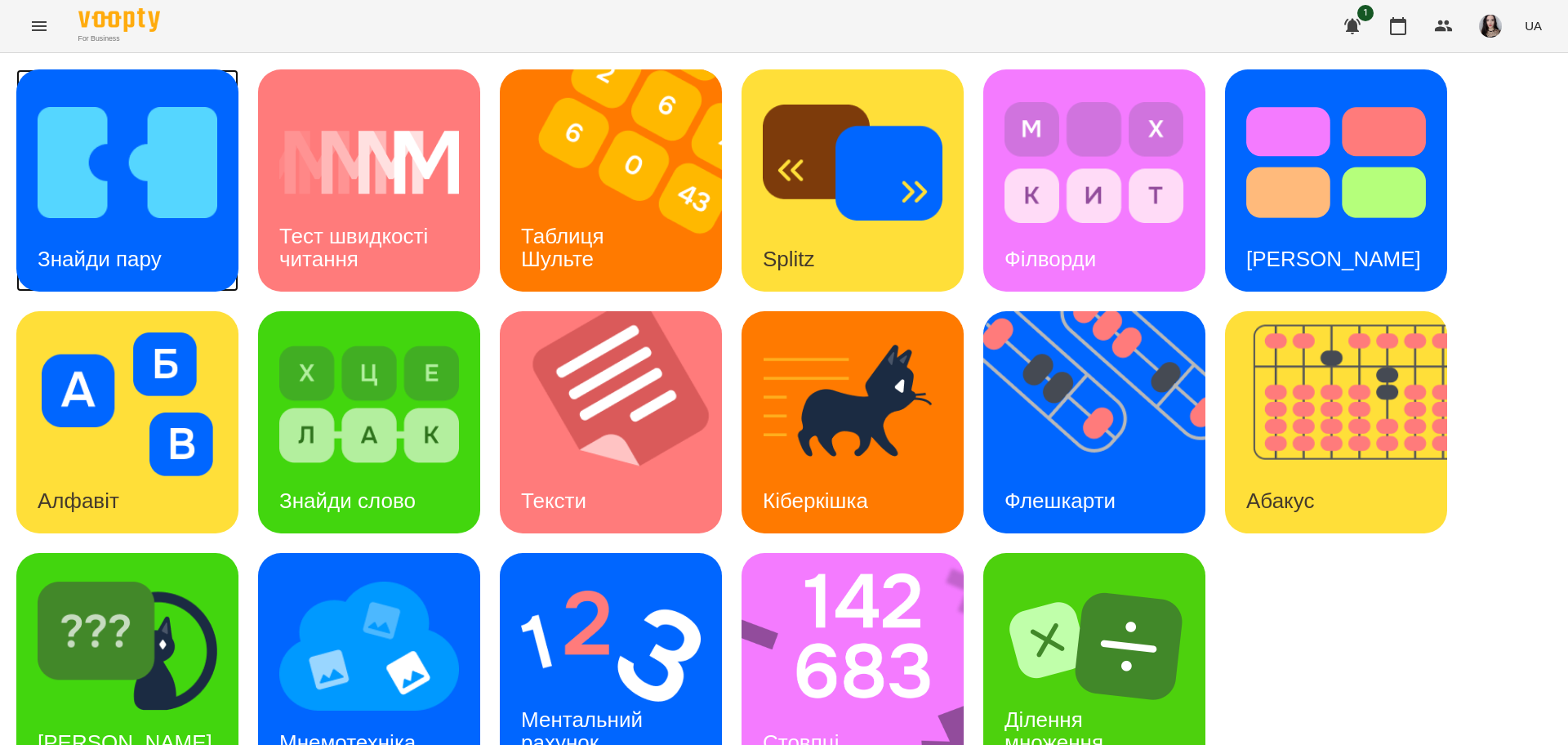
click at [161, 161] on img at bounding box center [127, 162] width 180 height 144
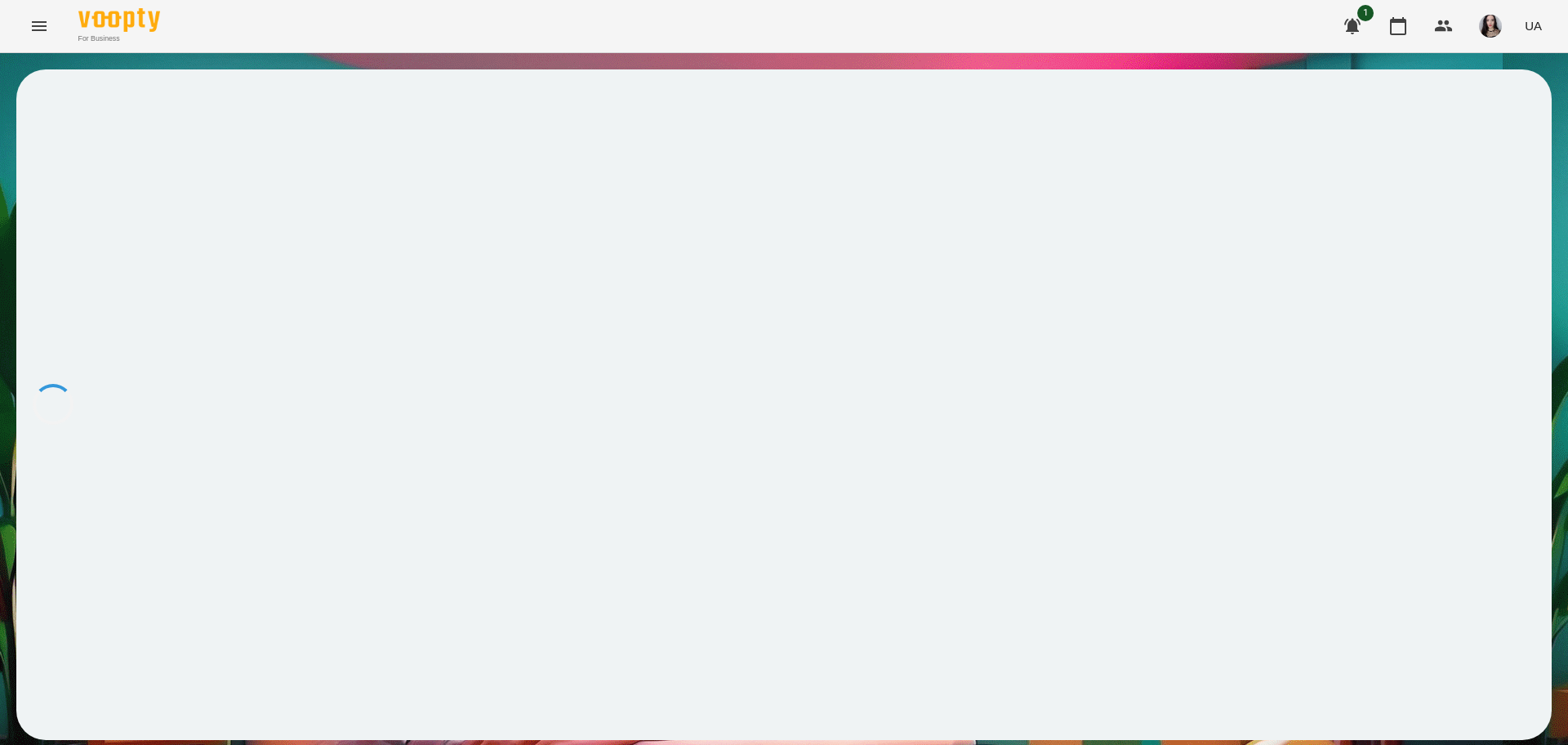
click at [96, 194] on div at bounding box center [784, 405] width 1535 height 670
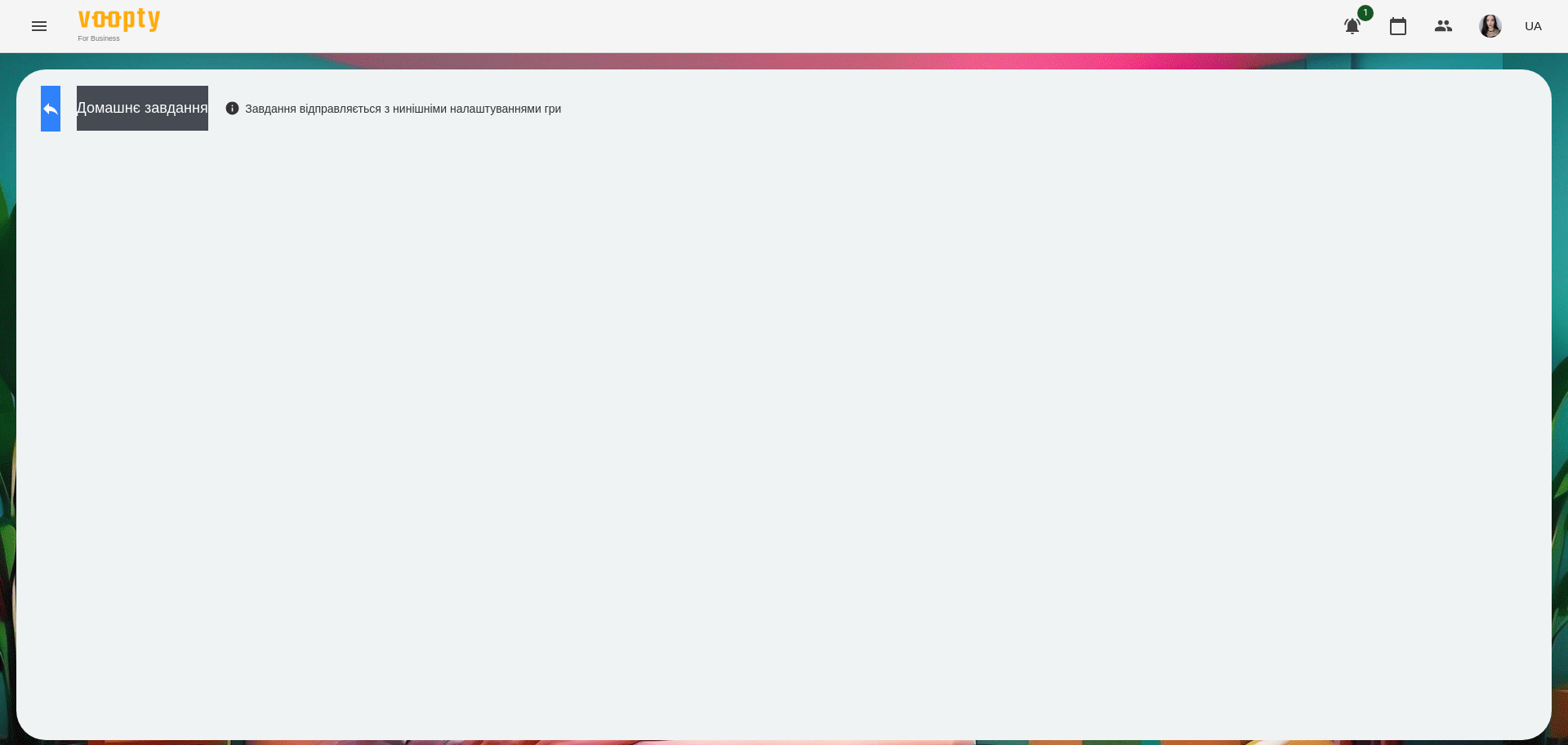
click at [61, 95] on button at bounding box center [51, 108] width 20 height 46
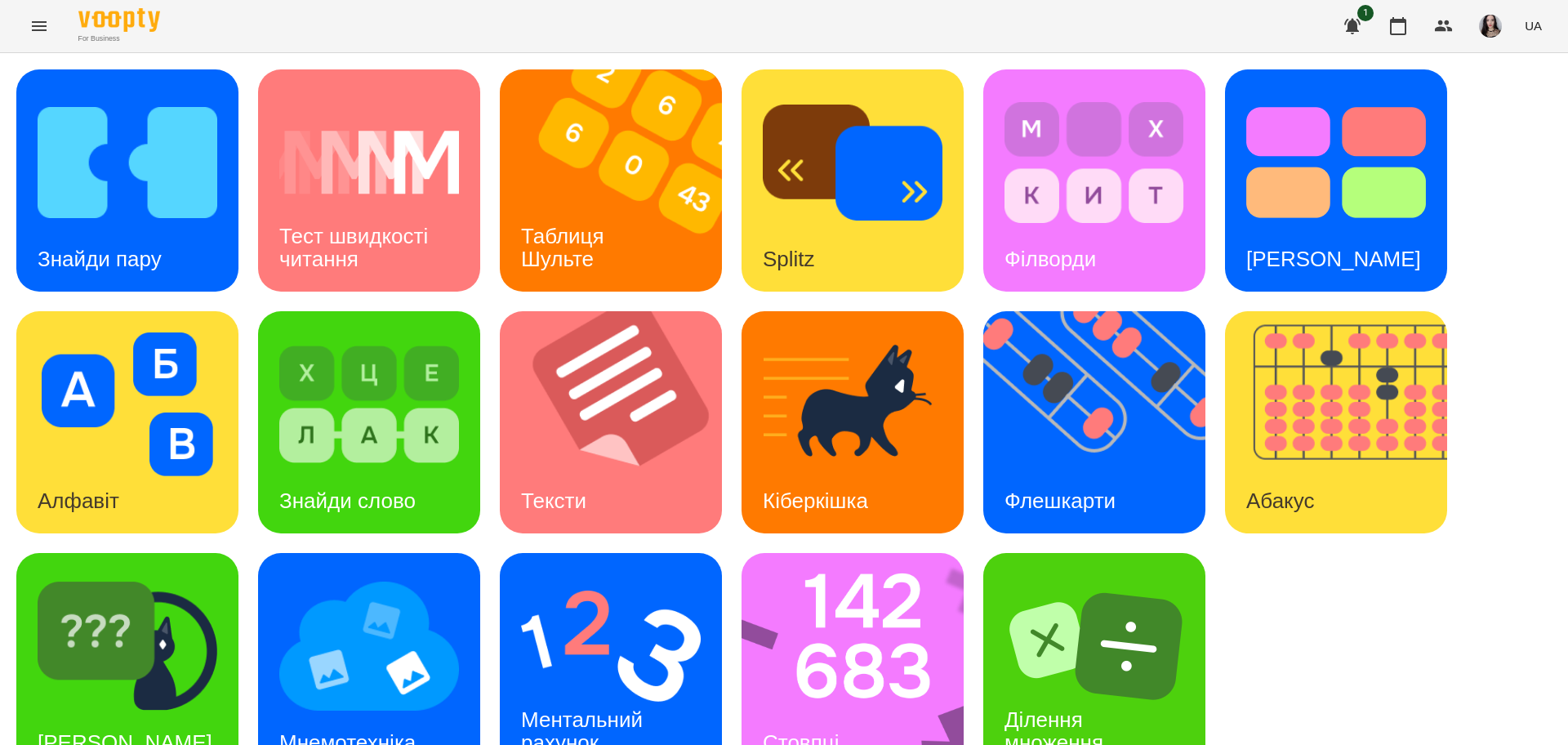
scroll to position [30, 0]
click at [79, 184] on img at bounding box center [127, 162] width 180 height 144
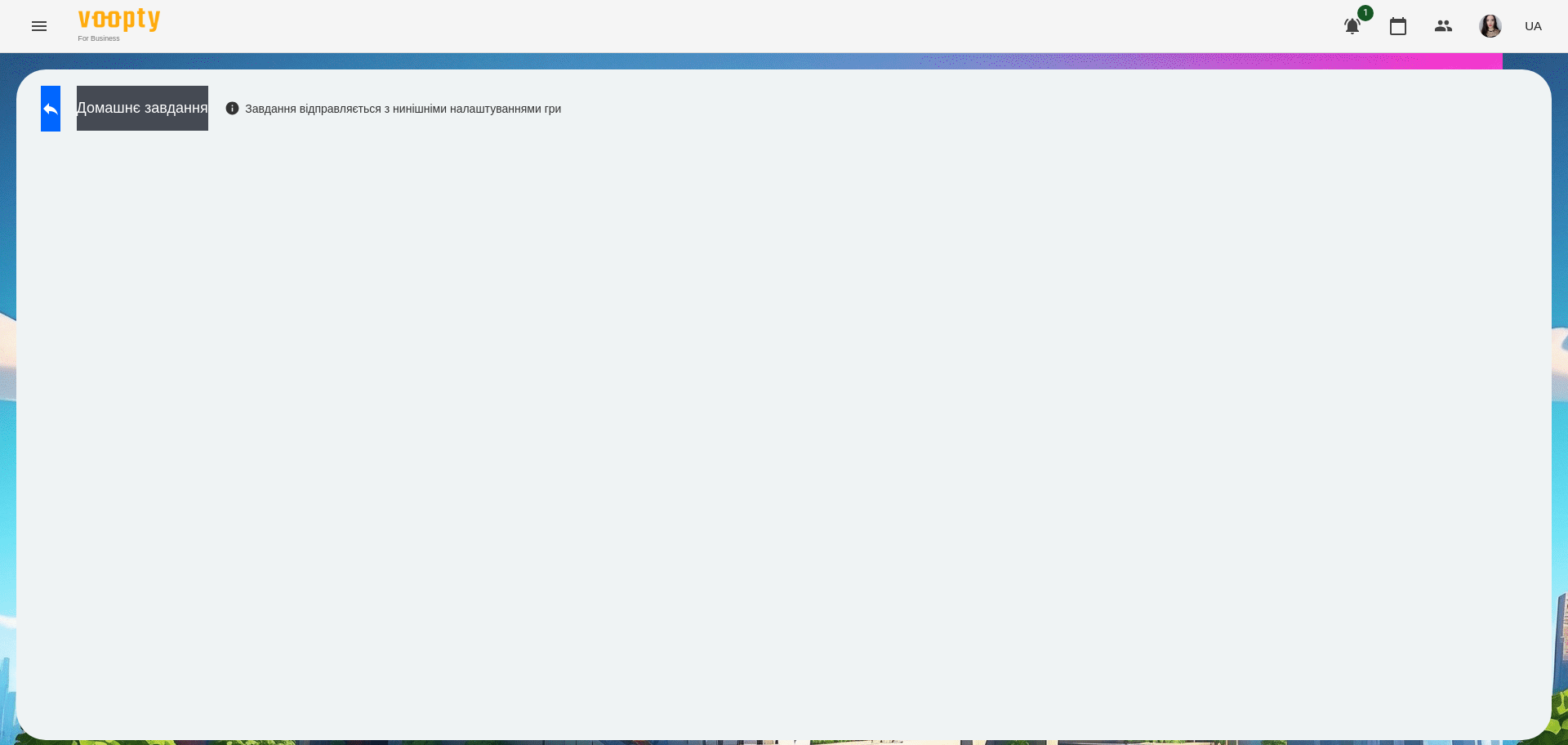
click at [1537, 275] on div "Домашнє завдання Завдання відправляється з нинішніми налаштуваннями гри" at bounding box center [784, 405] width 1535 height 670
click at [0, 335] on div "Домашнє завдання Завдання відправляється з нинішніми налаштуваннями гри" at bounding box center [784, 404] width 1568 height 703
click at [61, 121] on button at bounding box center [51, 108] width 20 height 46
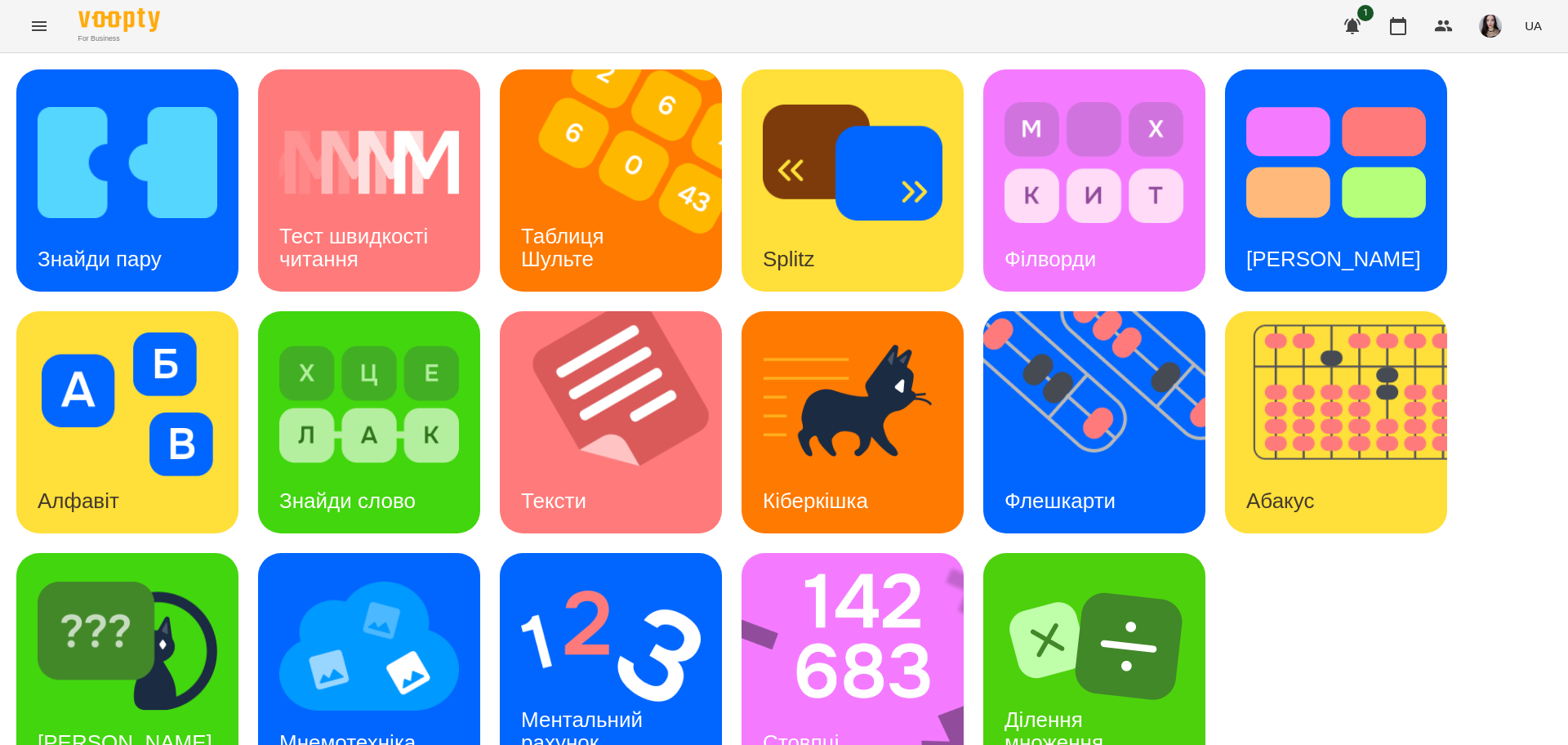
scroll to position [47, 0]
click at [368, 648] on img at bounding box center [369, 646] width 180 height 144
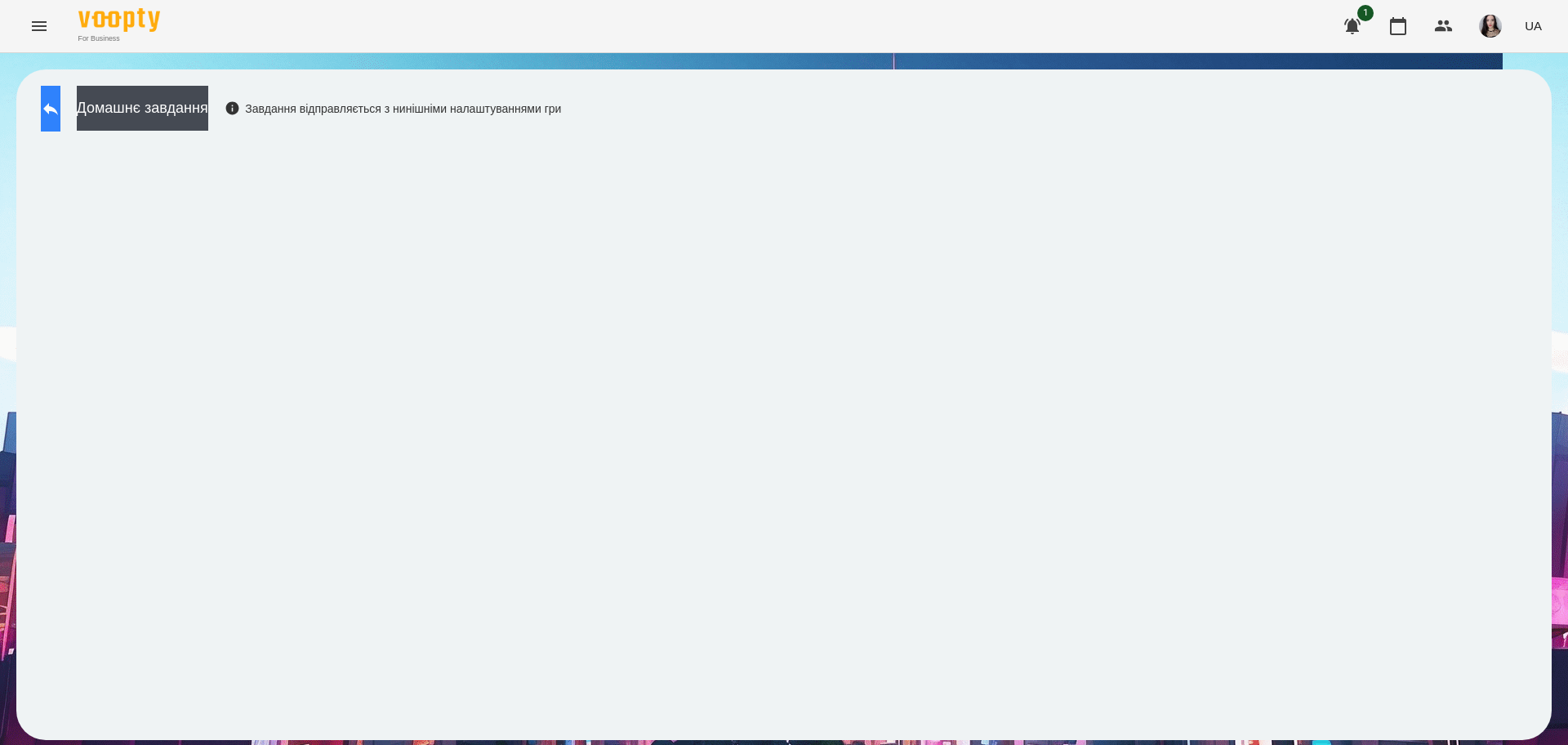
click at [61, 104] on button at bounding box center [51, 108] width 20 height 46
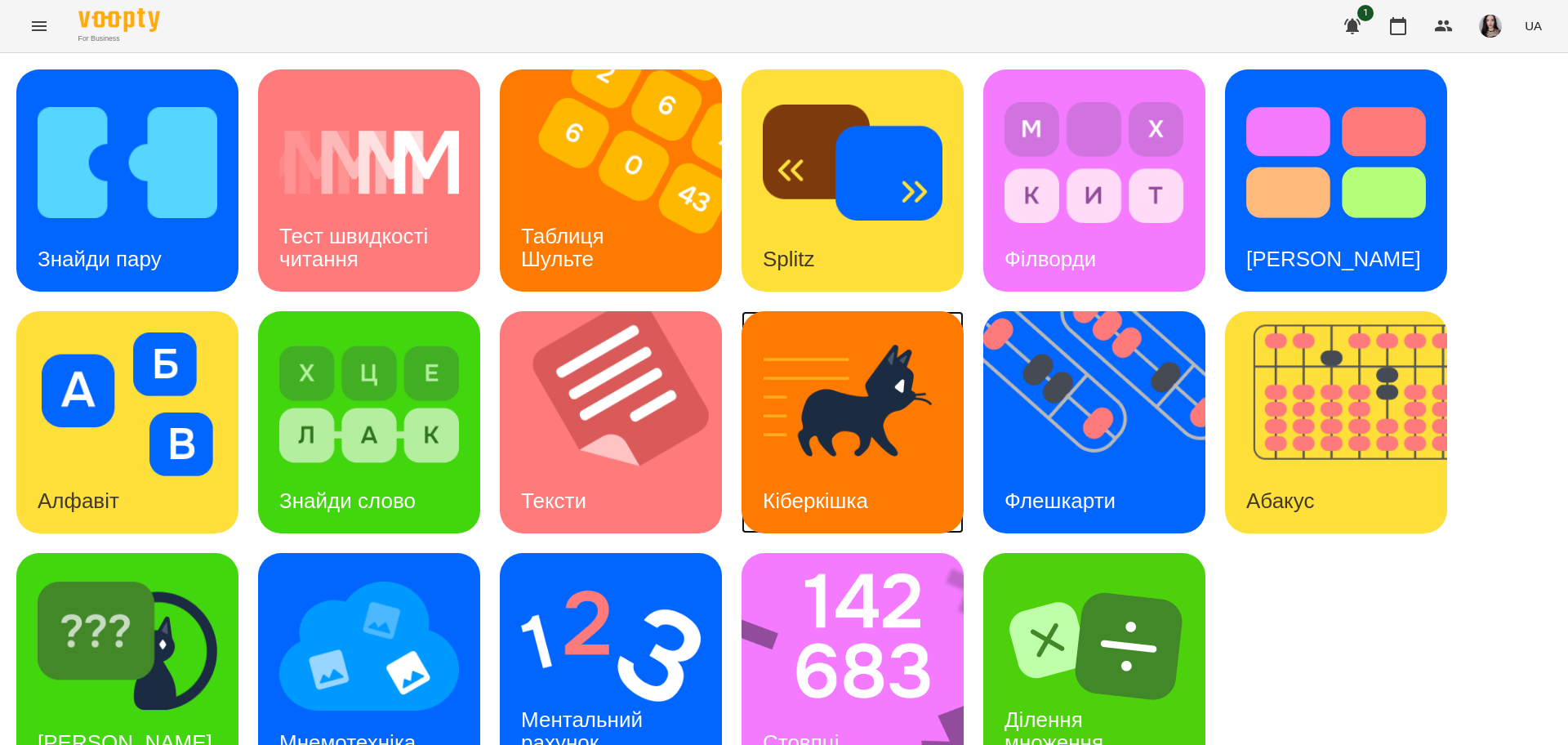
click at [893, 395] on img at bounding box center [852, 404] width 180 height 144
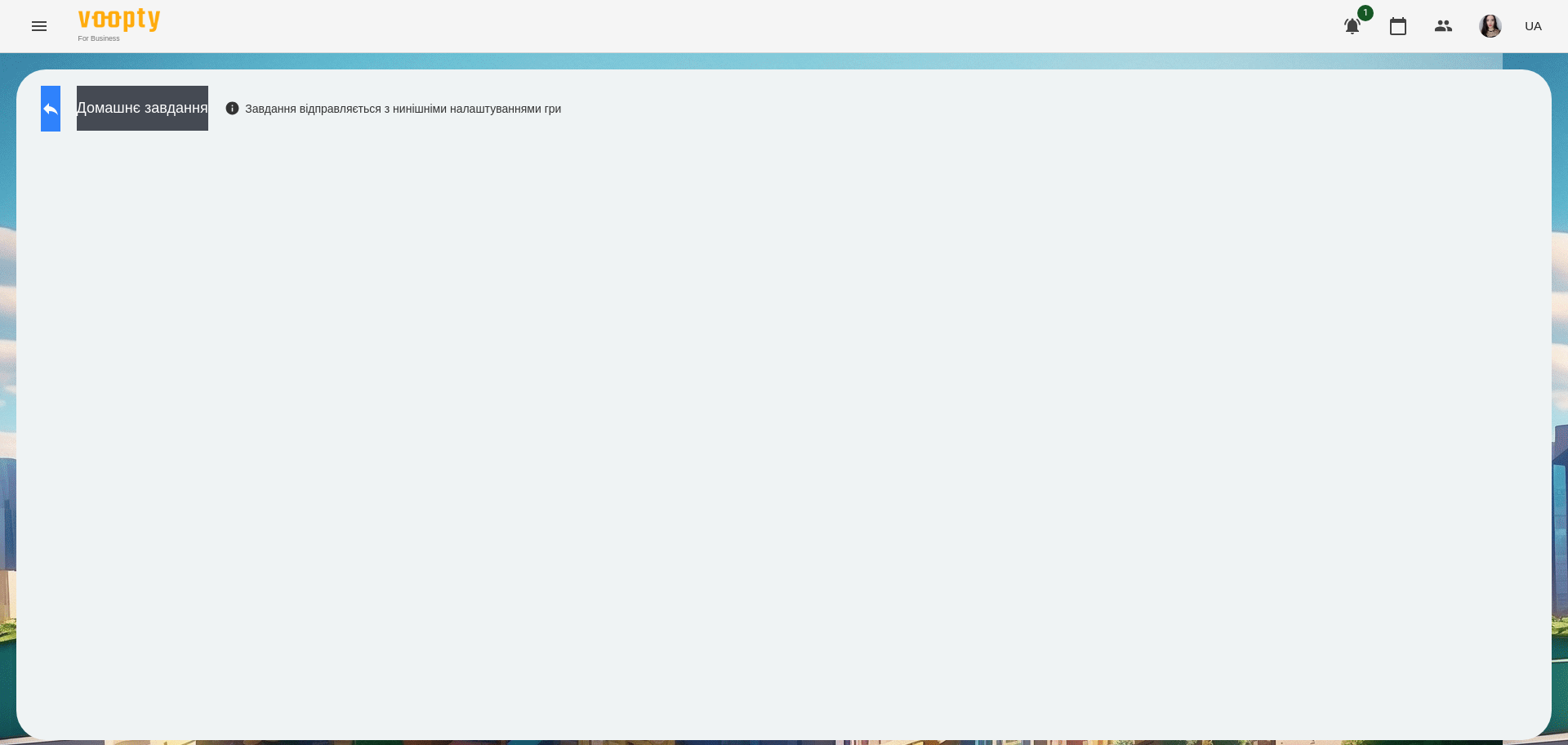
click at [61, 104] on icon at bounding box center [51, 108] width 20 height 20
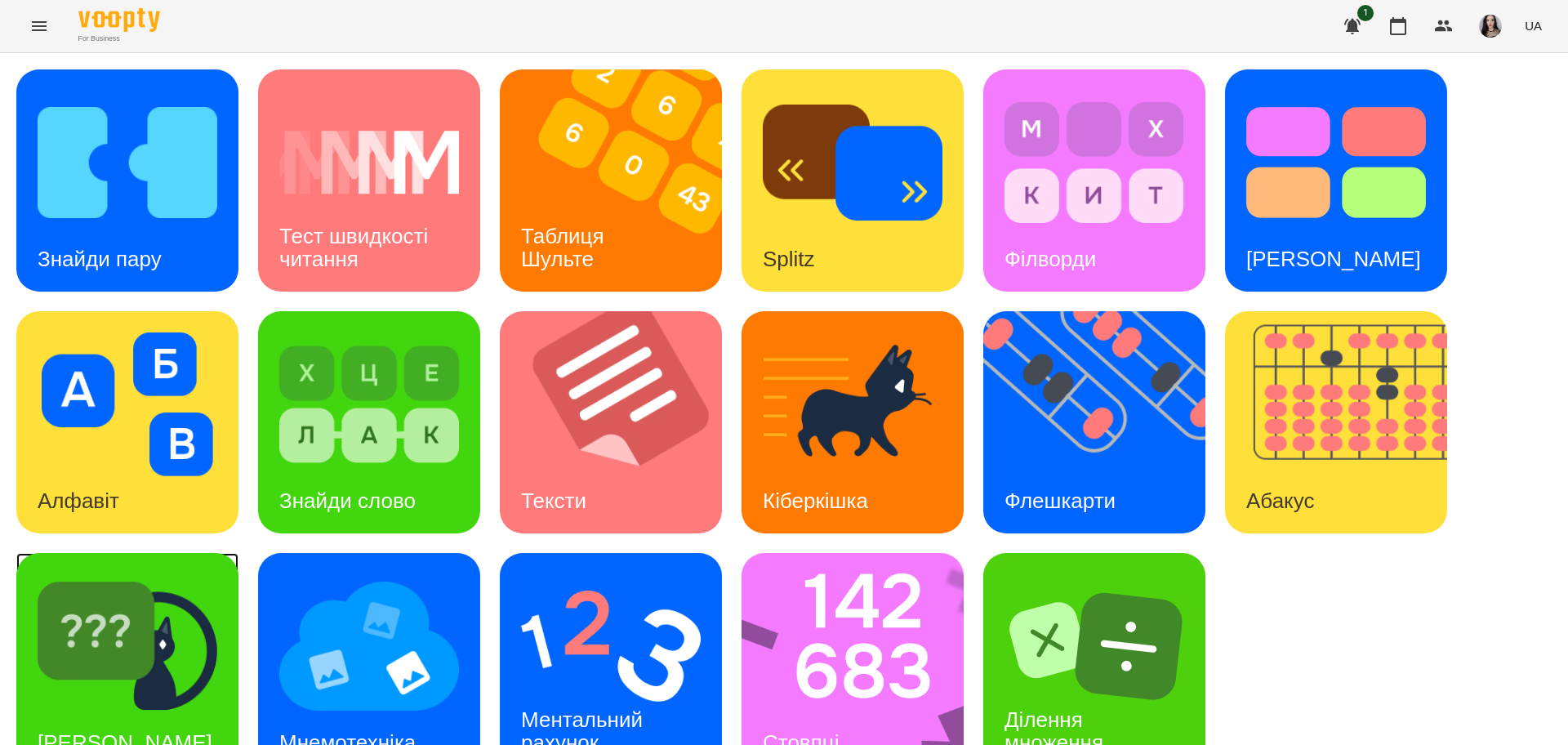
click at [154, 634] on img at bounding box center [127, 646] width 180 height 144
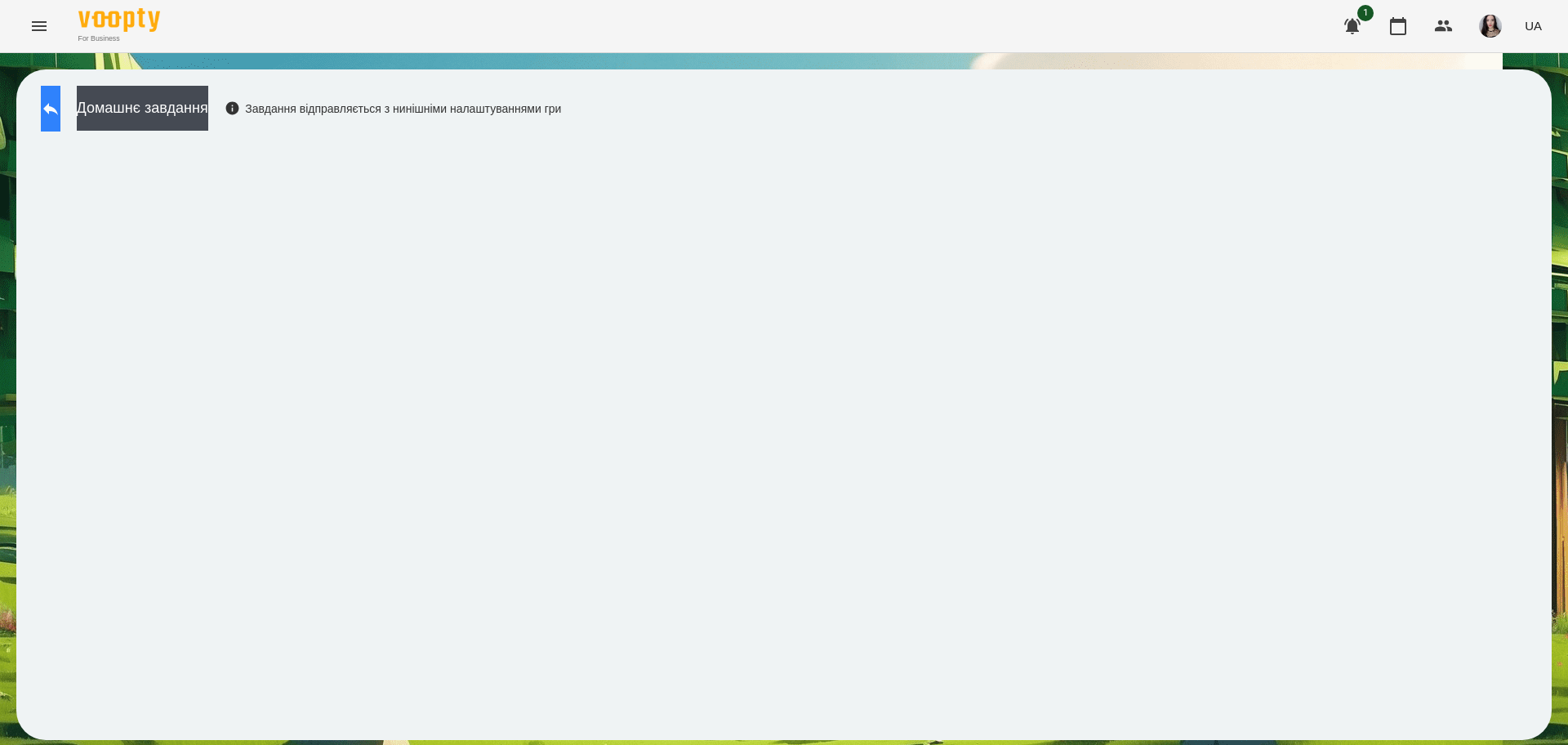
click at [58, 108] on icon at bounding box center [51, 108] width 15 height 12
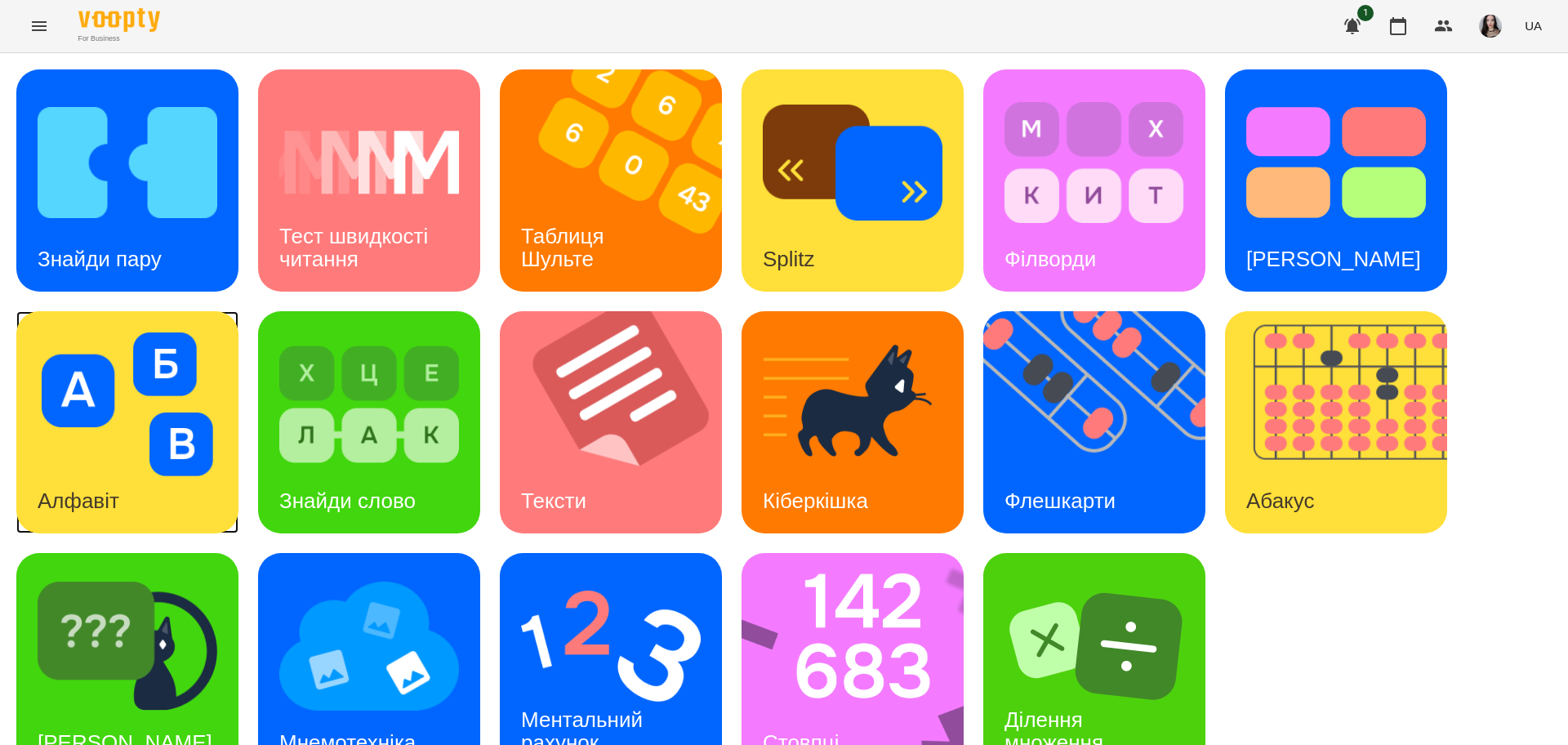
click at [126, 483] on div "Алфавіт" at bounding box center [78, 500] width 124 height 65
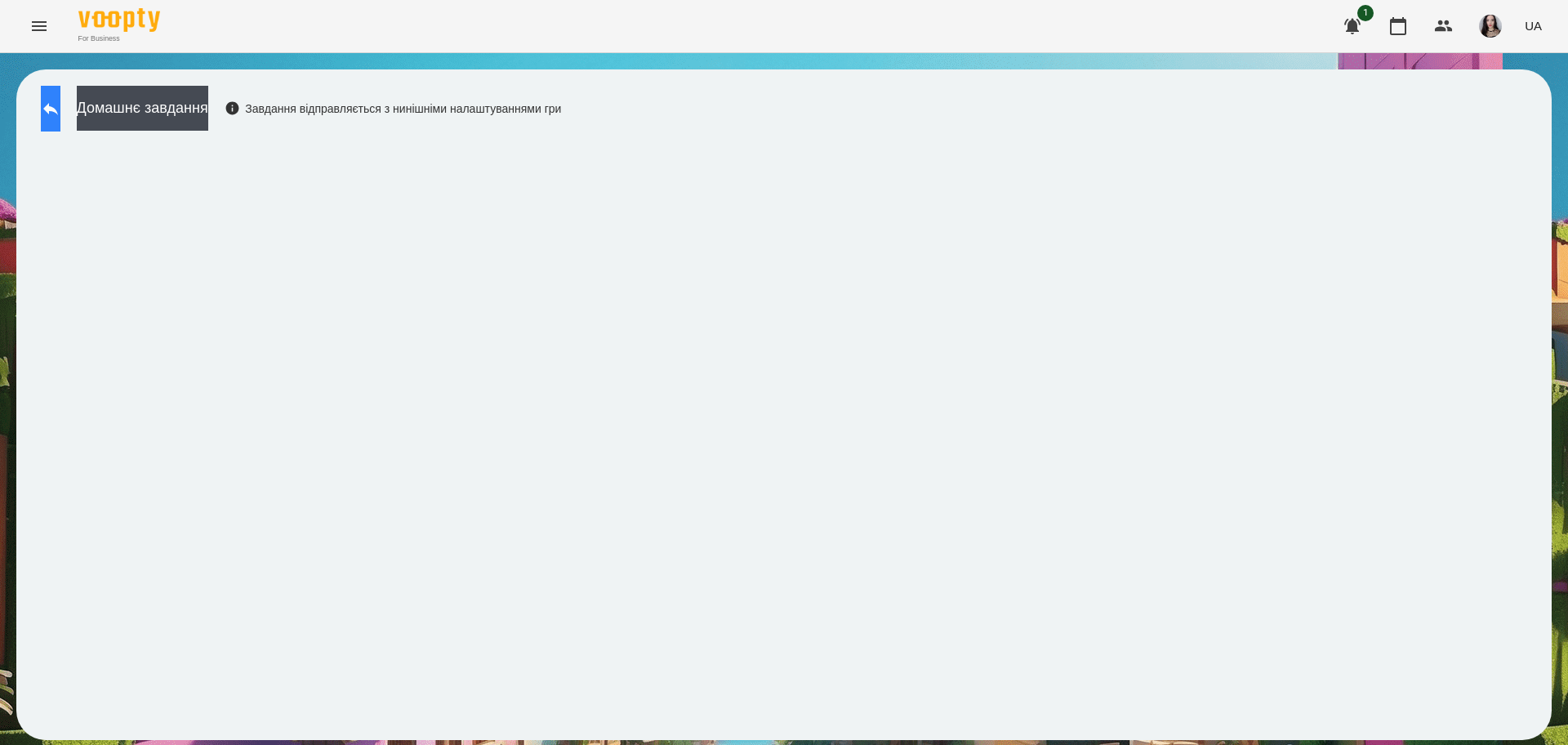
click at [47, 111] on button at bounding box center [51, 108] width 20 height 46
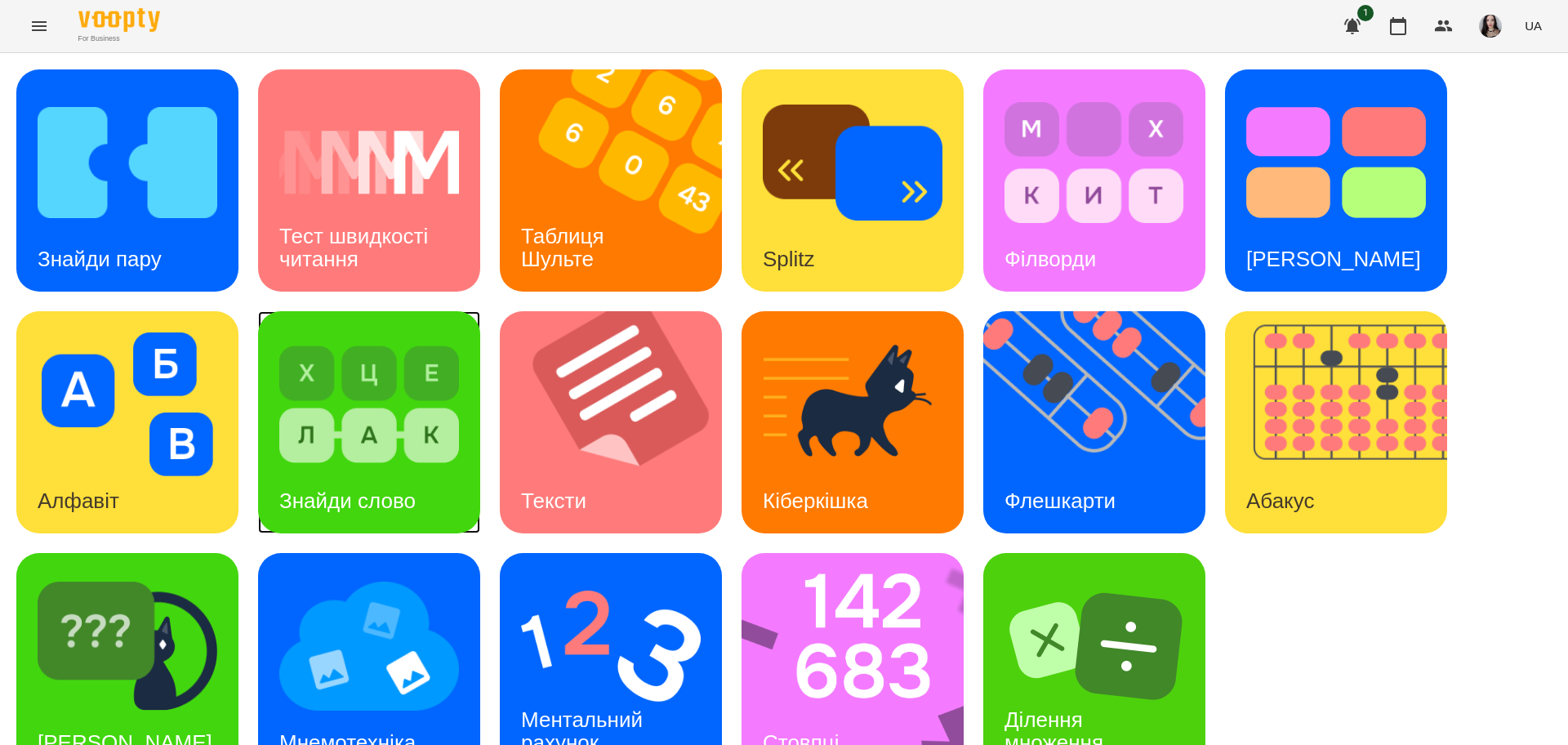
click at [349, 370] on img at bounding box center [369, 404] width 180 height 144
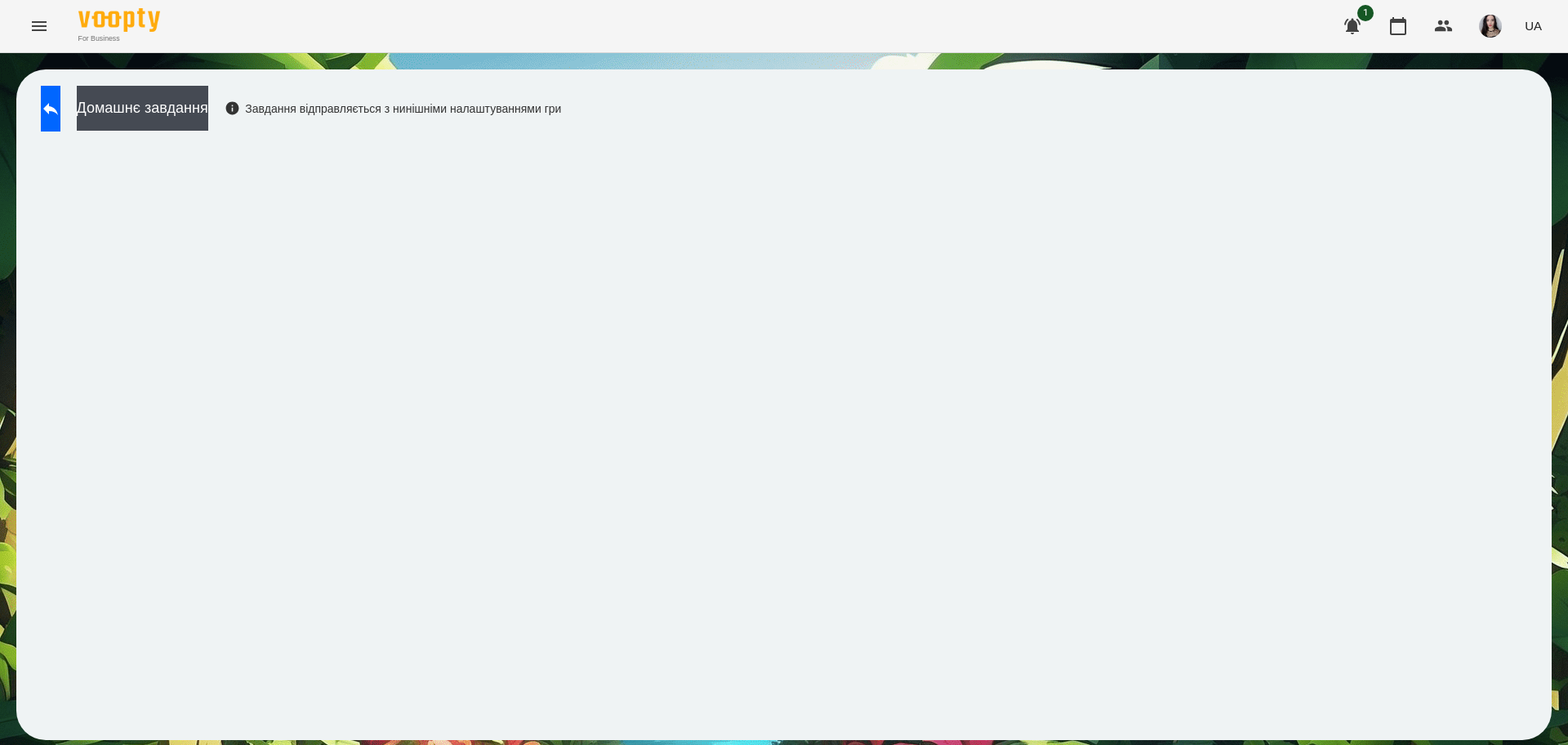
click at [58, 36] on div "For Business 1 UA" at bounding box center [784, 26] width 1568 height 53
click at [29, 22] on button "Menu" at bounding box center [39, 26] width 39 height 39
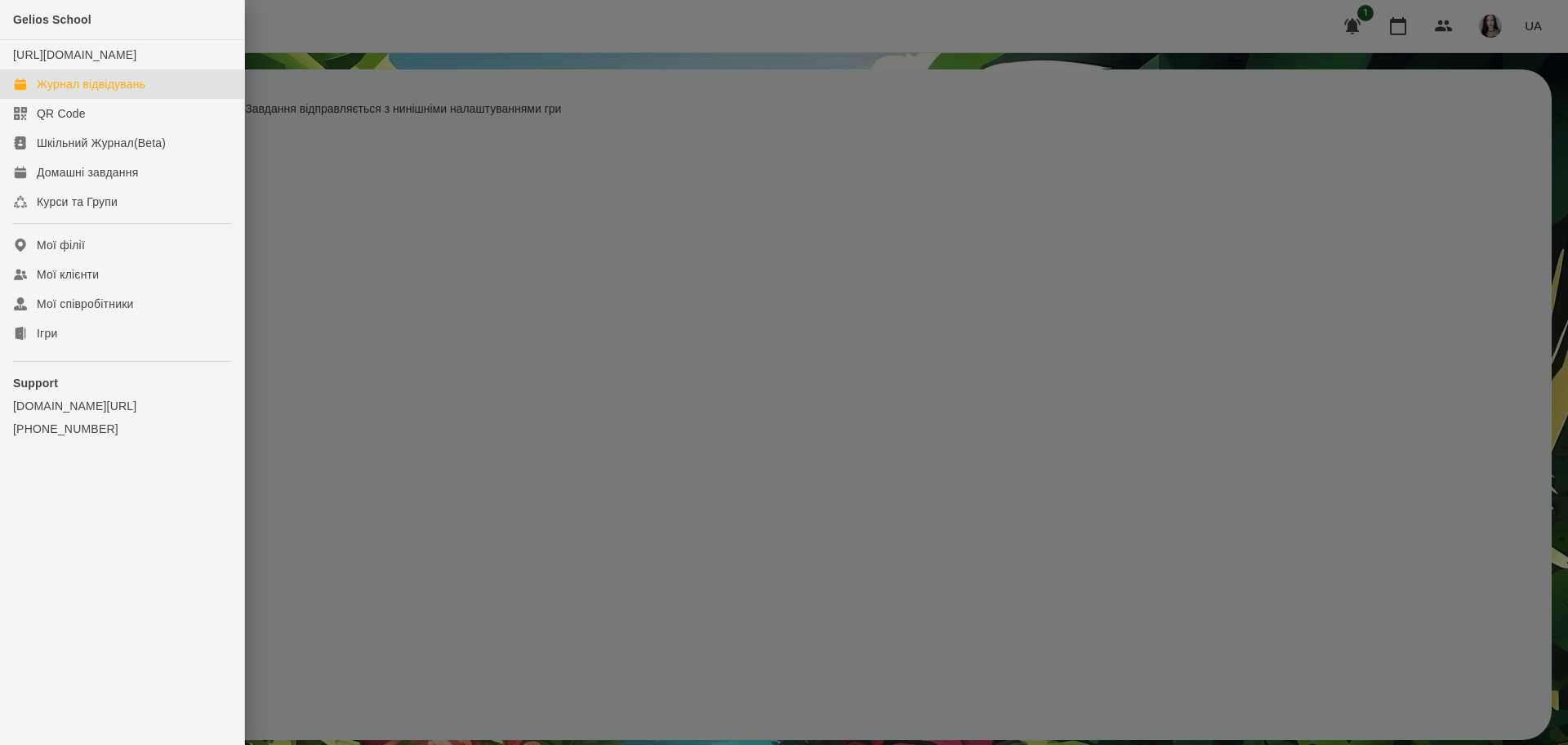
click at [85, 93] on div "Журнал відвідувань" at bounding box center [90, 84] width 108 height 16
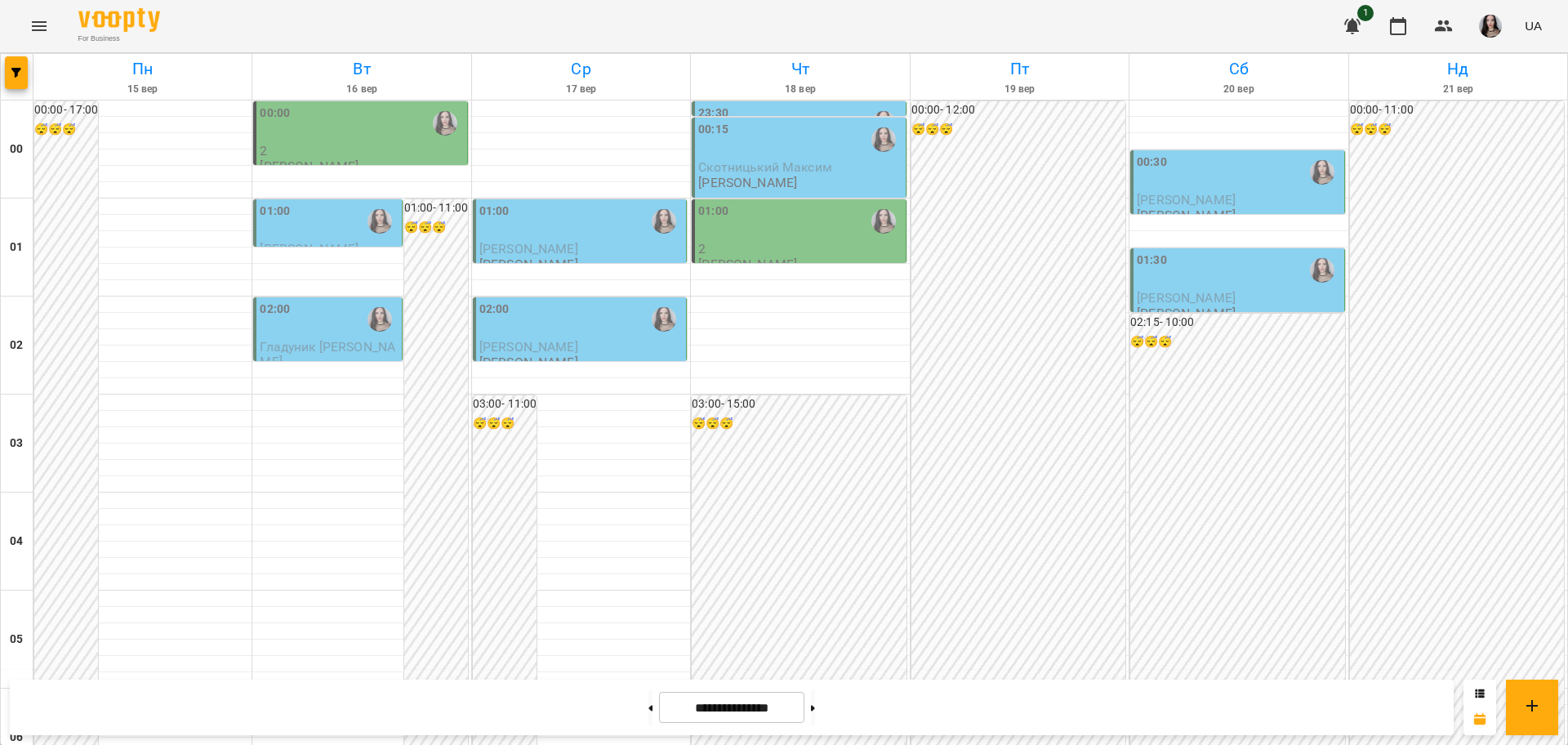
scroll to position [1367, 0]
click at [648, 705] on button at bounding box center [650, 707] width 4 height 36
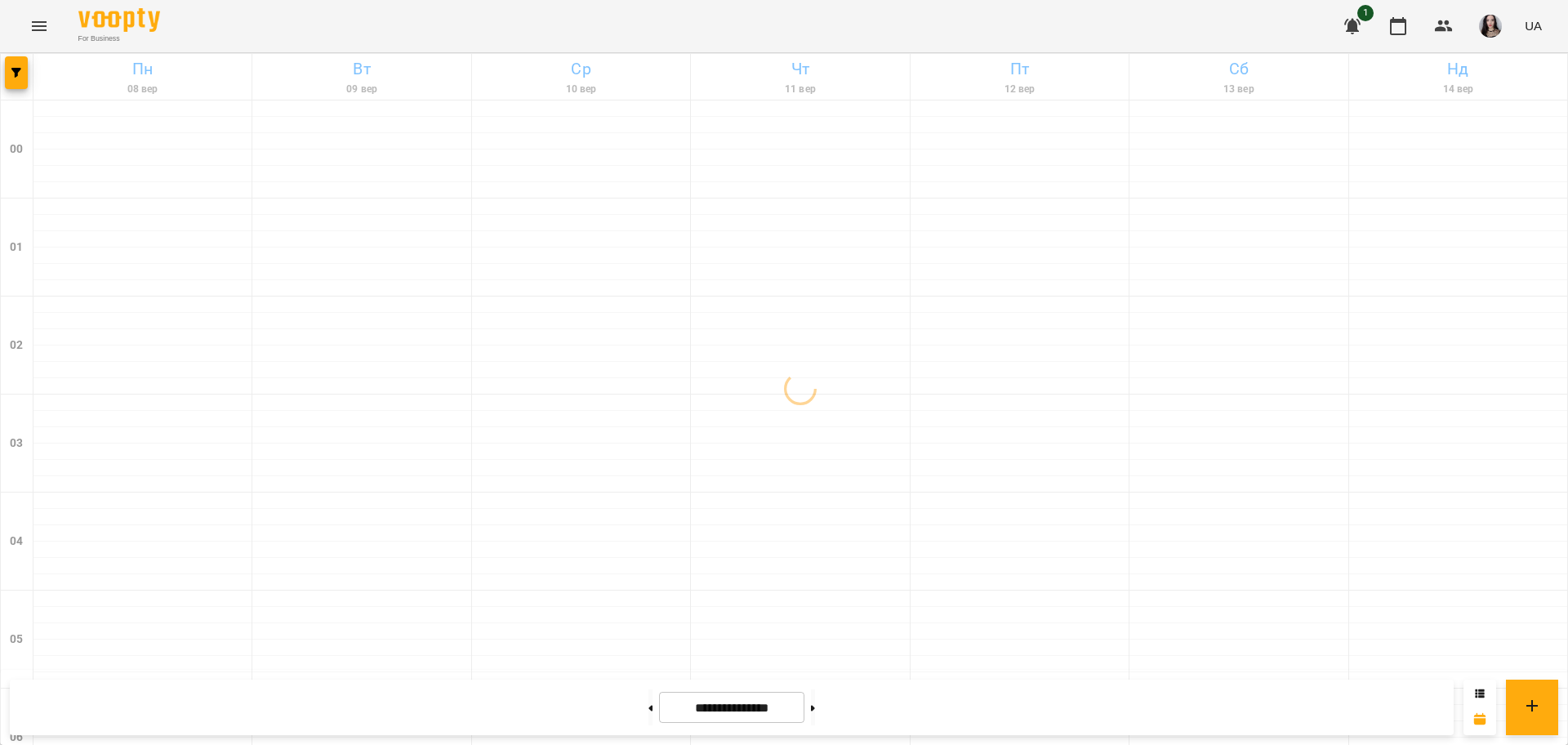
scroll to position [1781, 0]
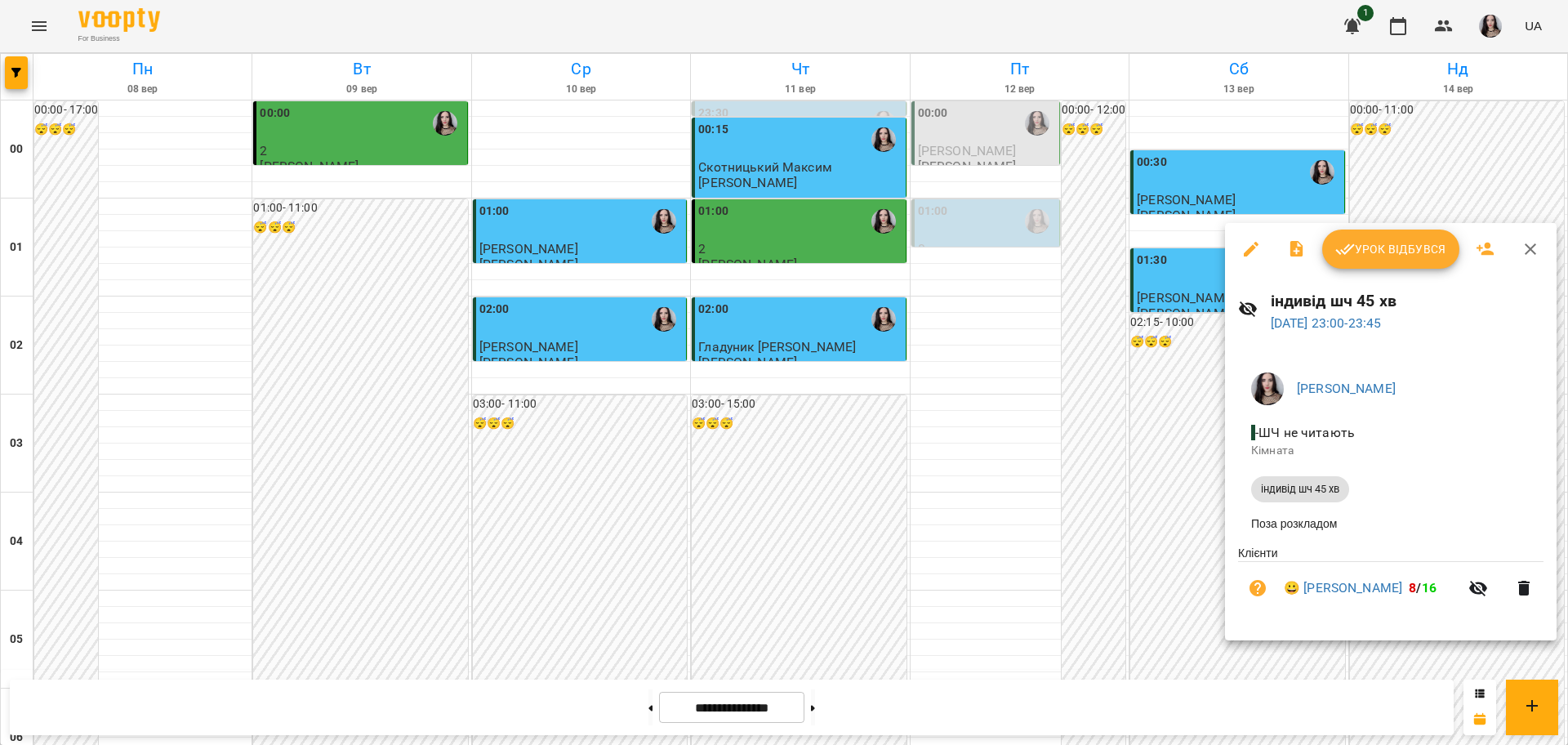
click at [1179, 647] on div at bounding box center [784, 372] width 1568 height 745
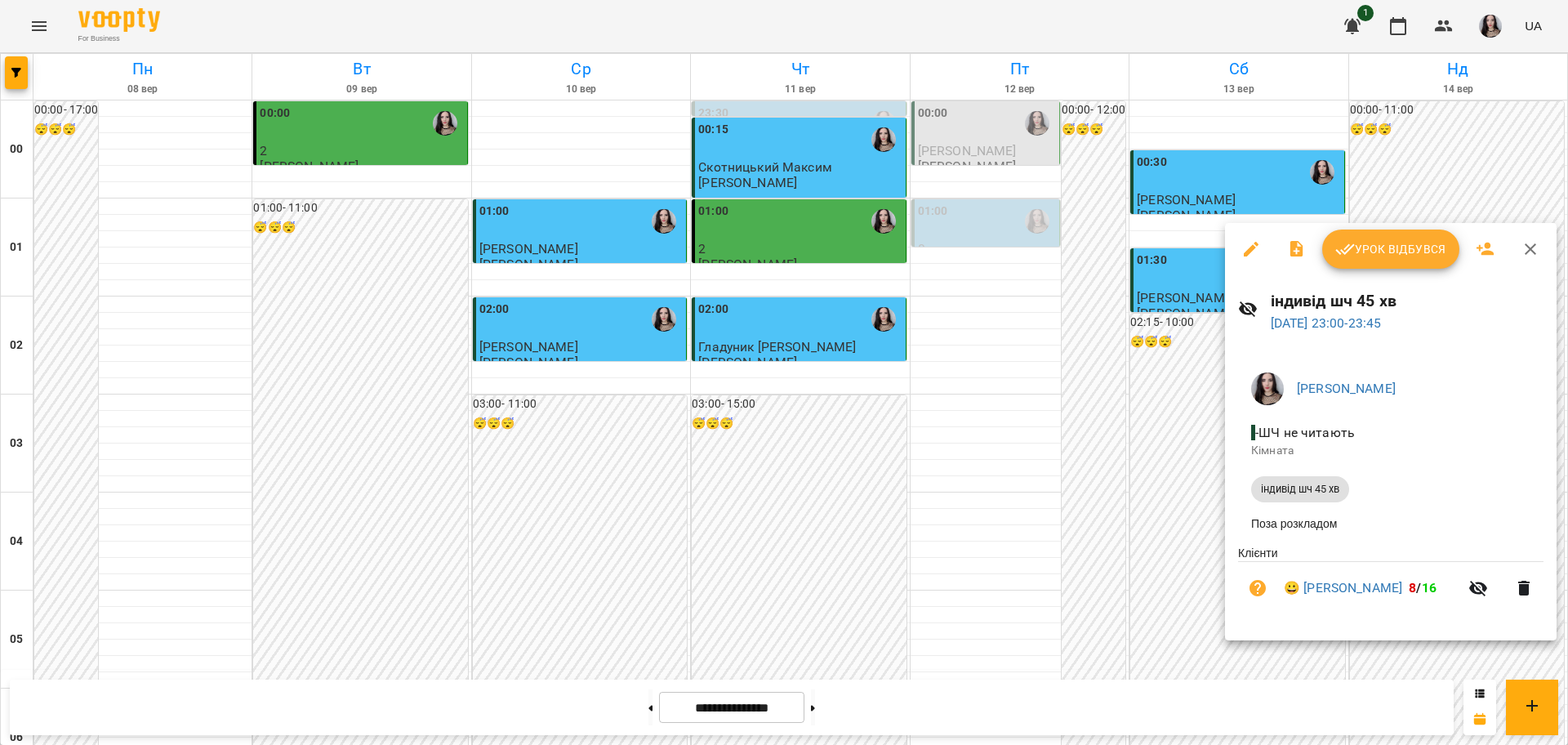
click at [1199, 596] on div at bounding box center [784, 372] width 1568 height 745
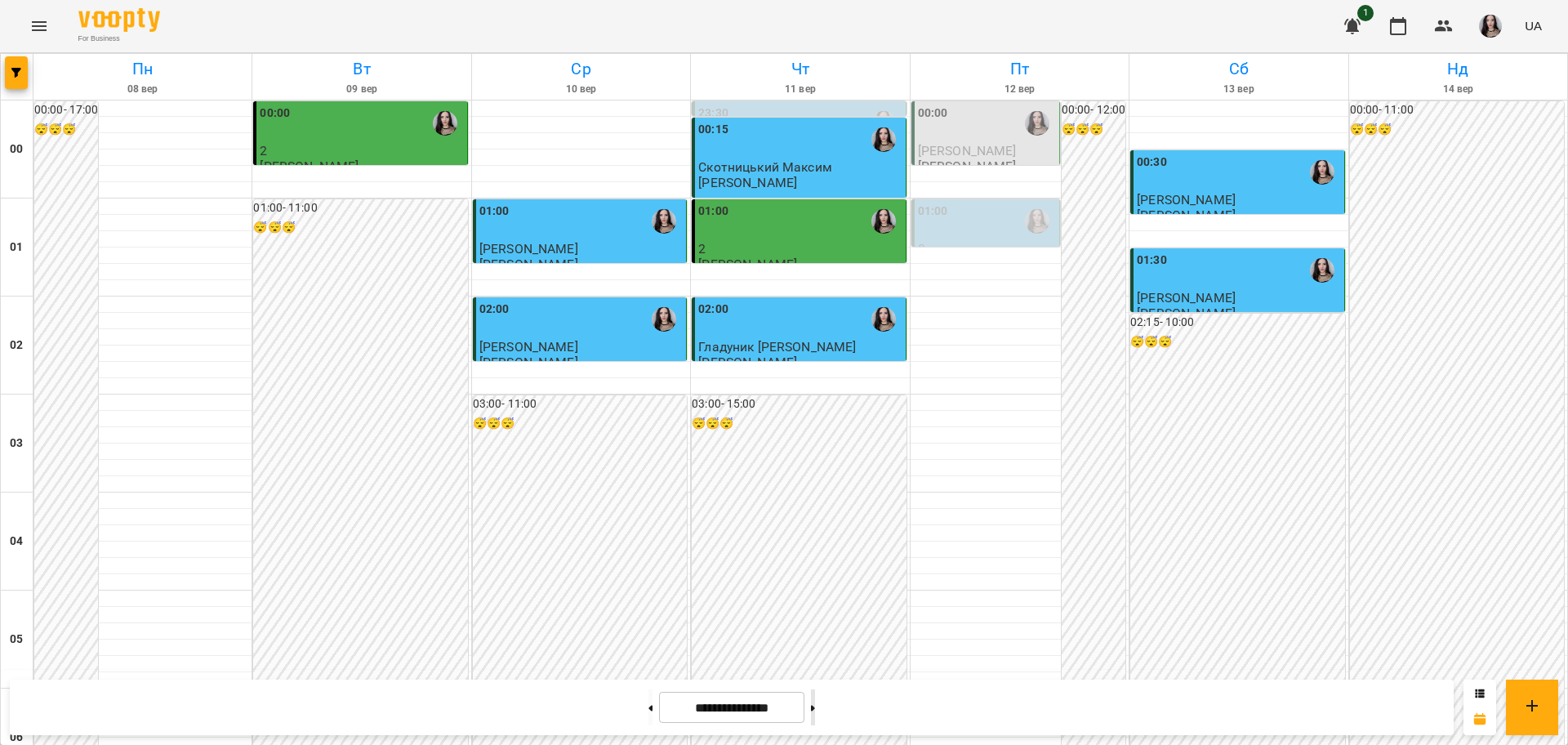
click at [815, 696] on button at bounding box center [812, 707] width 4 height 36
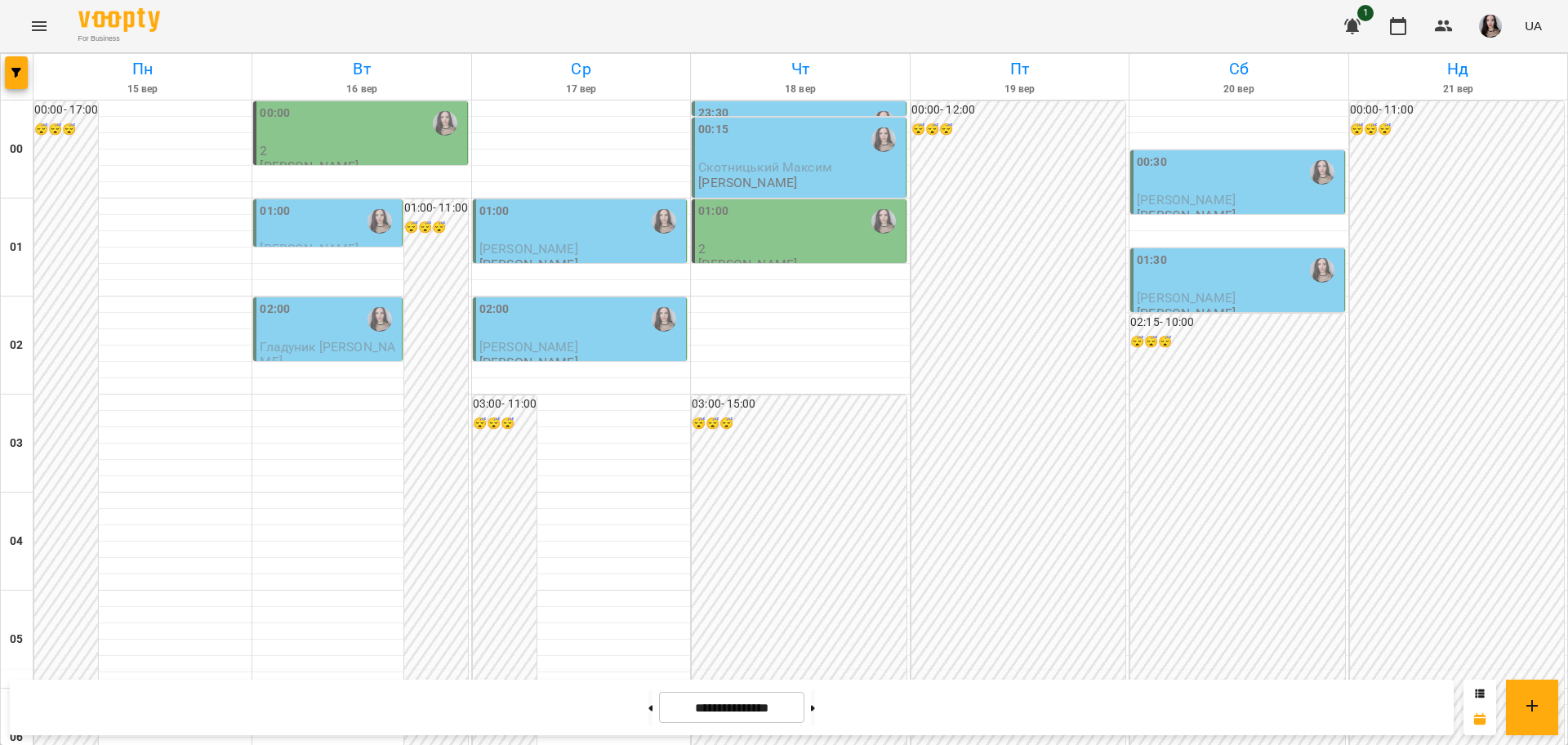
scroll to position [1418, 0]
click at [648, 715] on button at bounding box center [650, 707] width 4 height 36
type input "**********"
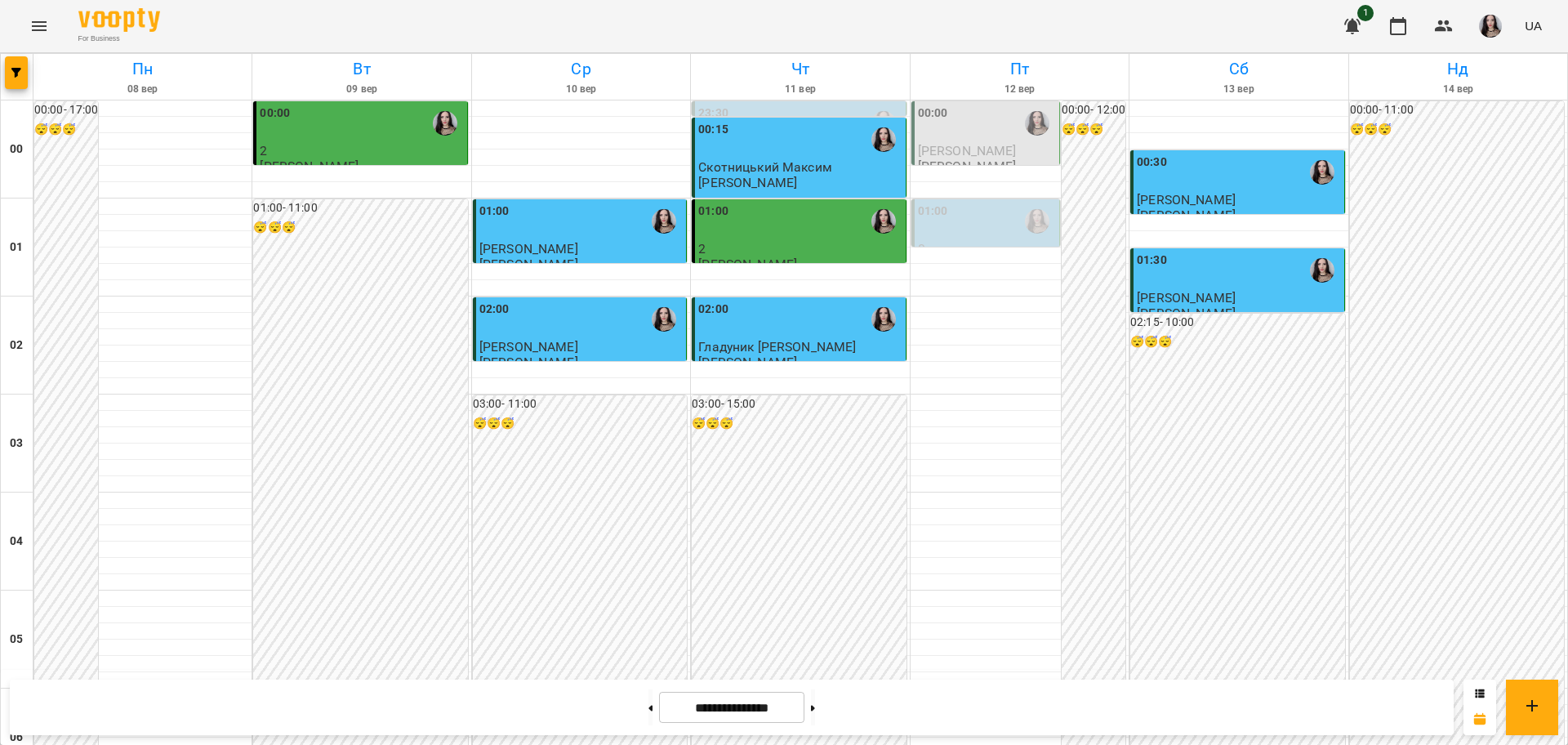
scroll to position [0, 0]
click at [582, 326] on div "02:00" at bounding box center [581, 319] width 203 height 38
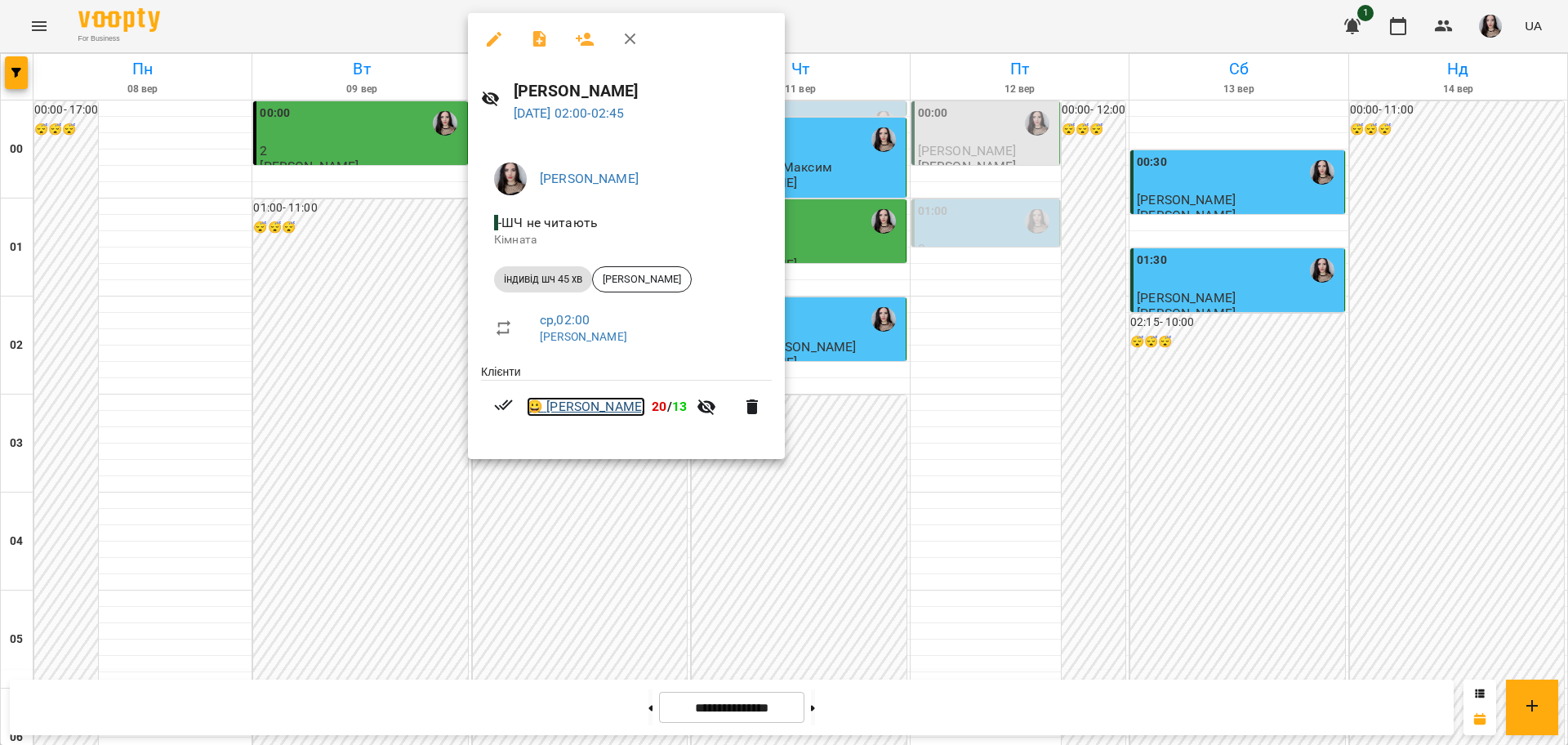
click at [577, 411] on link "😀 Артур Свистун" at bounding box center [586, 407] width 118 height 20
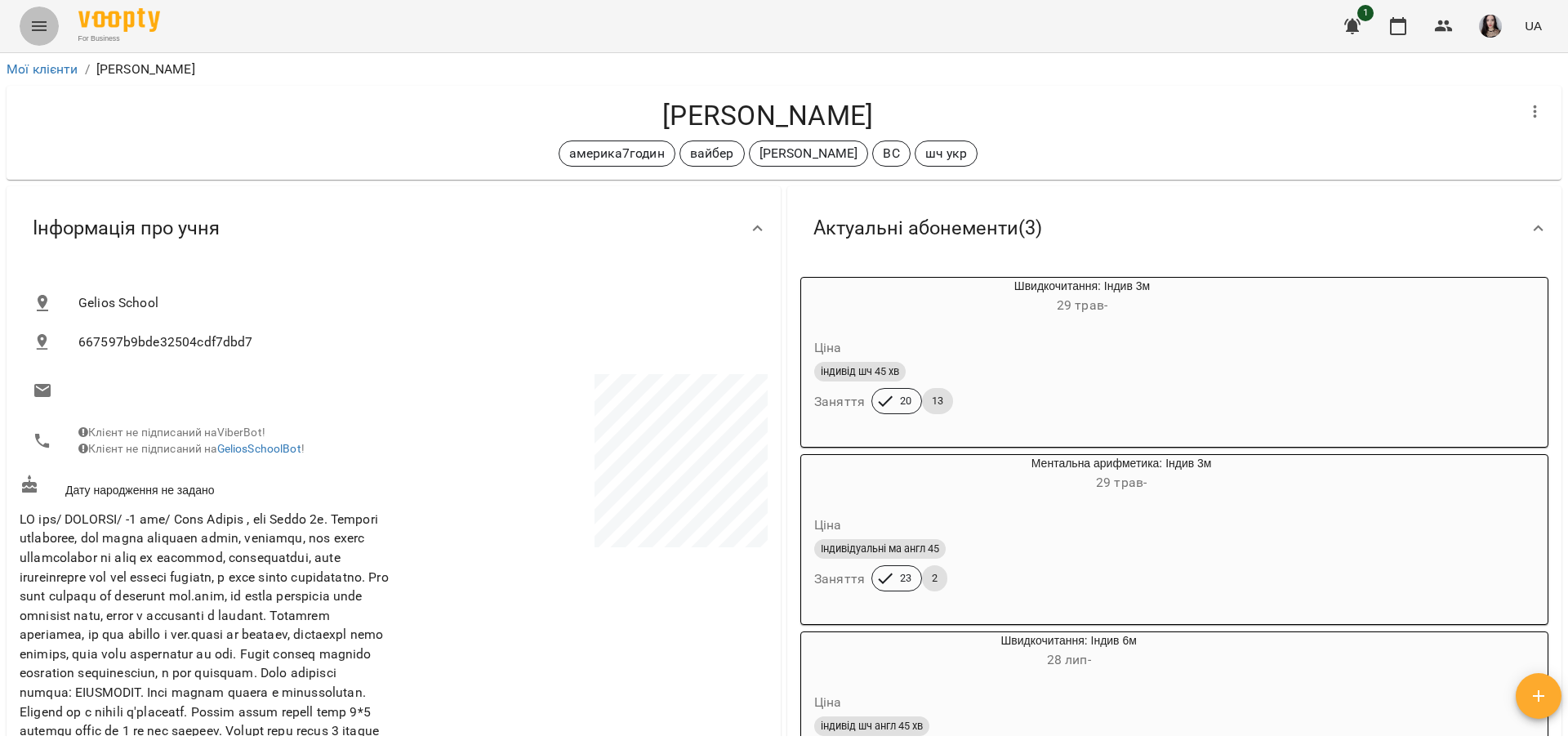
click at [30, 30] on icon "Menu" at bounding box center [40, 26] width 20 height 20
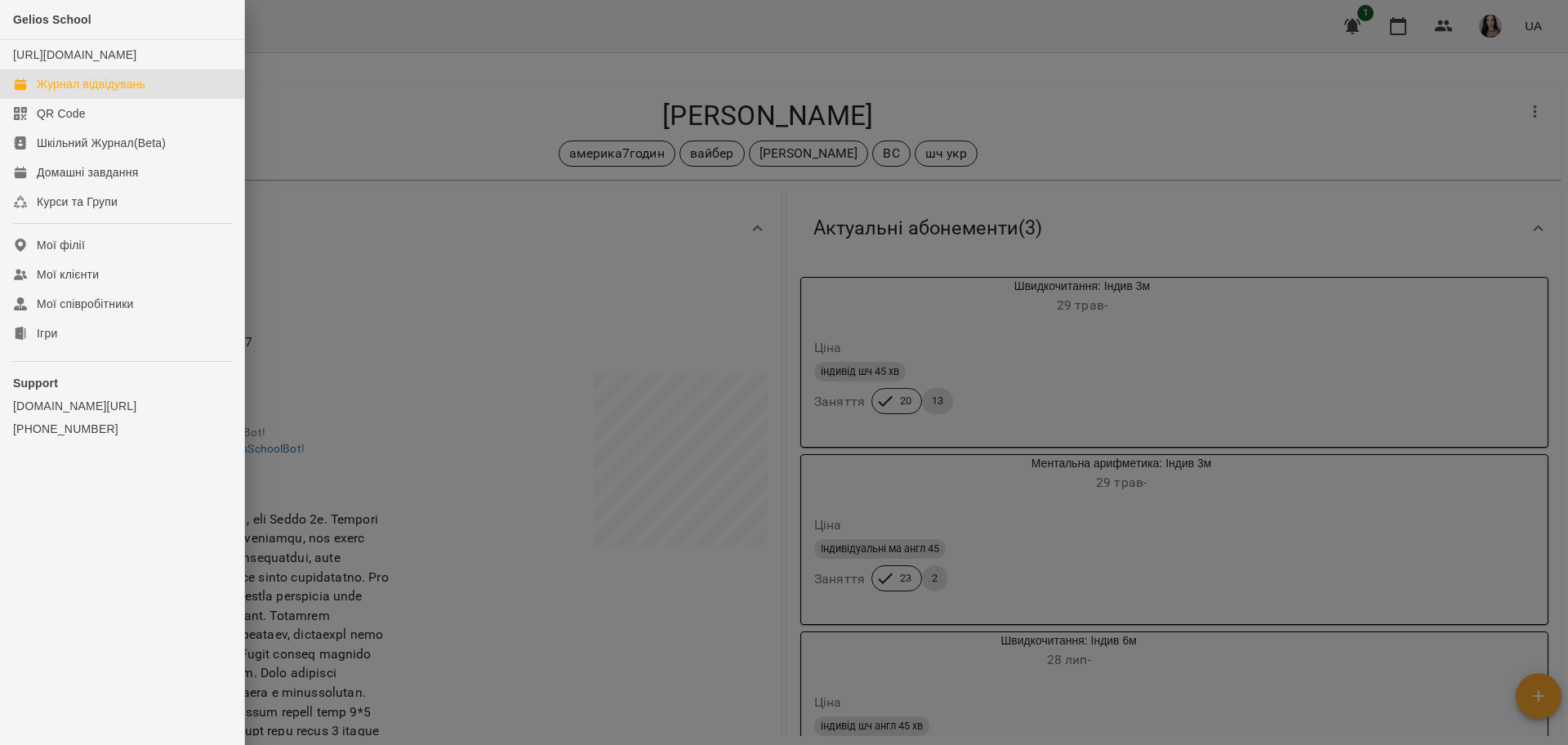
click at [82, 93] on div "Журнал відвідувань" at bounding box center [90, 84] width 108 height 16
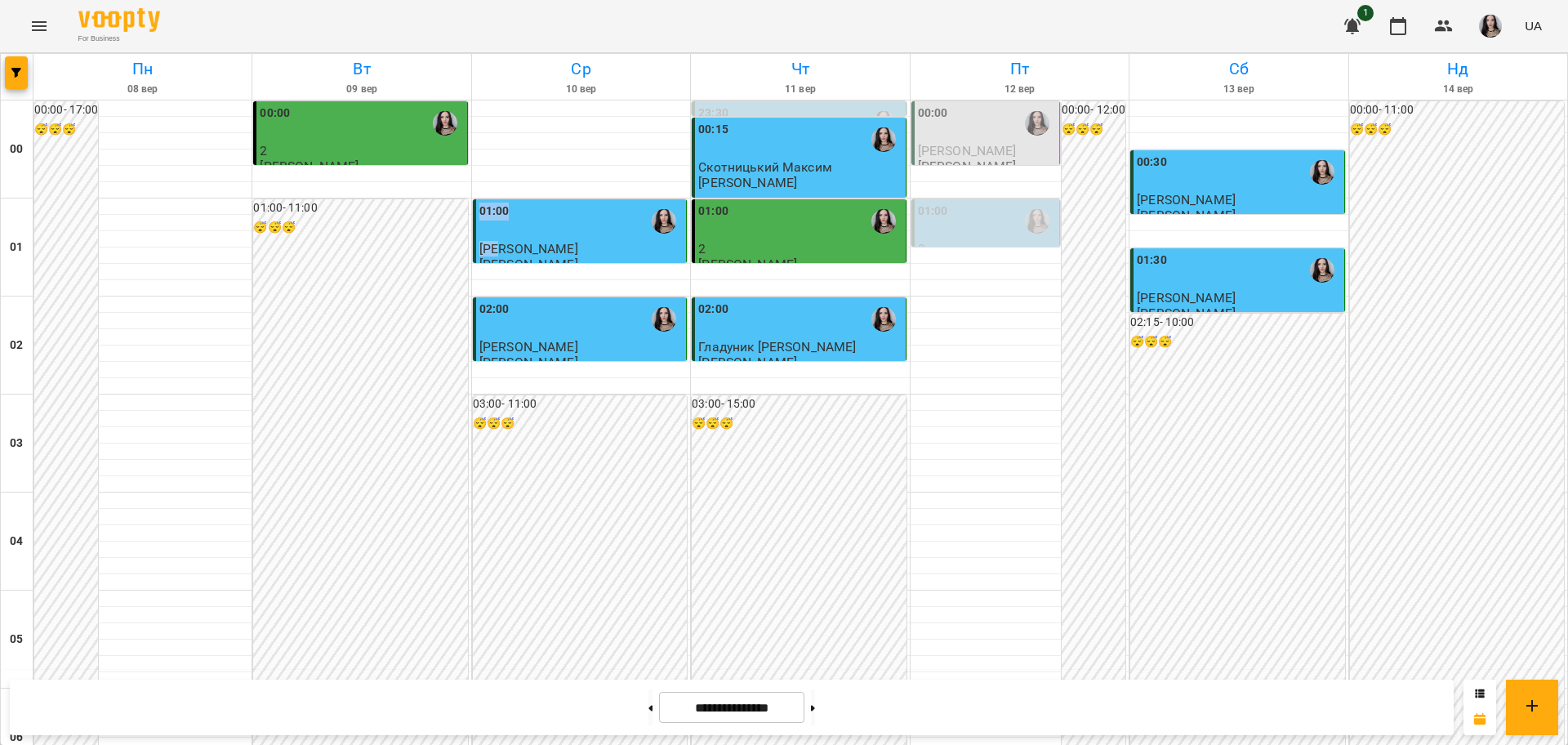
drag, startPoint x: 513, startPoint y: 278, endPoint x: 500, endPoint y: 247, distance: 33.6
click at [500, 247] on span "[PERSON_NAME]" at bounding box center [528, 249] width 98 height 16
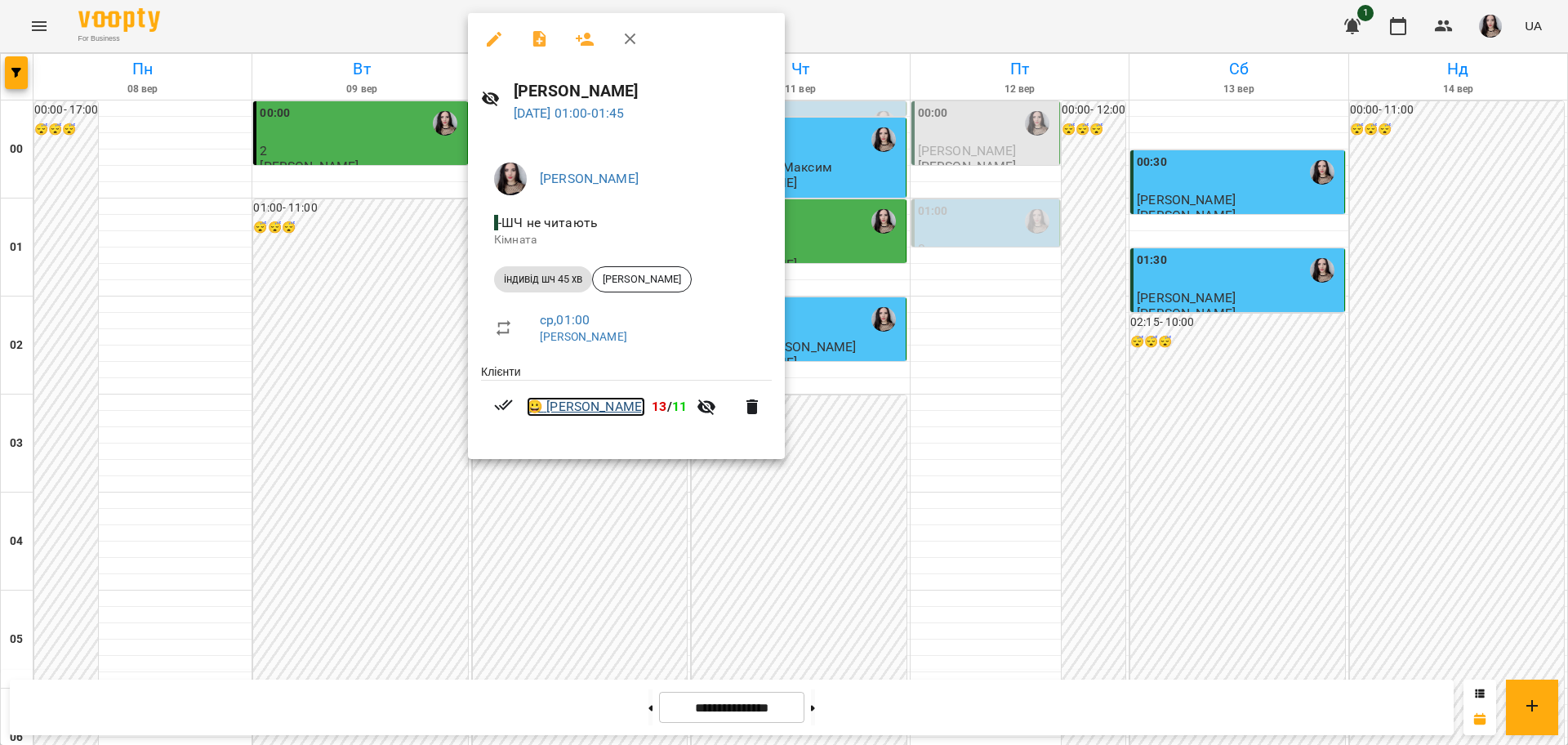
click at [578, 404] on link "😀 Софія Кінер" at bounding box center [586, 407] width 118 height 20
